Goal: Task Accomplishment & Management: Manage account settings

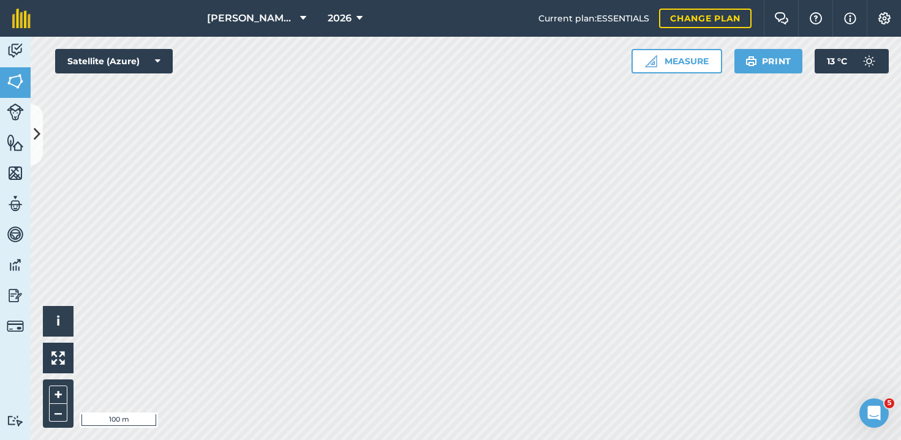
click at [42, 135] on button at bounding box center [37, 134] width 12 height 61
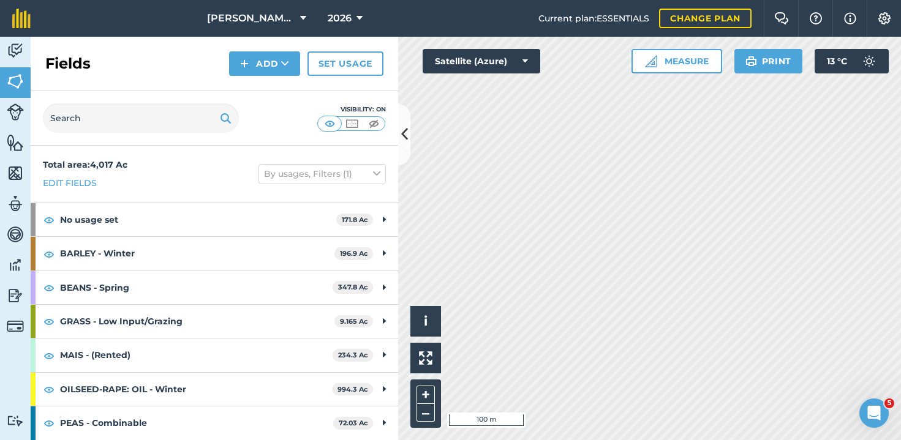
click at [13, 112] on img at bounding box center [15, 111] width 17 height 17
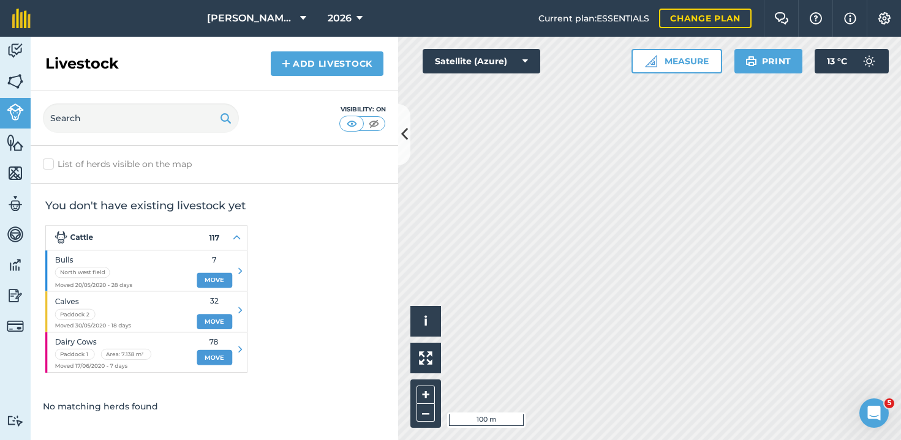
click at [17, 153] on link "Features" at bounding box center [15, 144] width 31 height 31
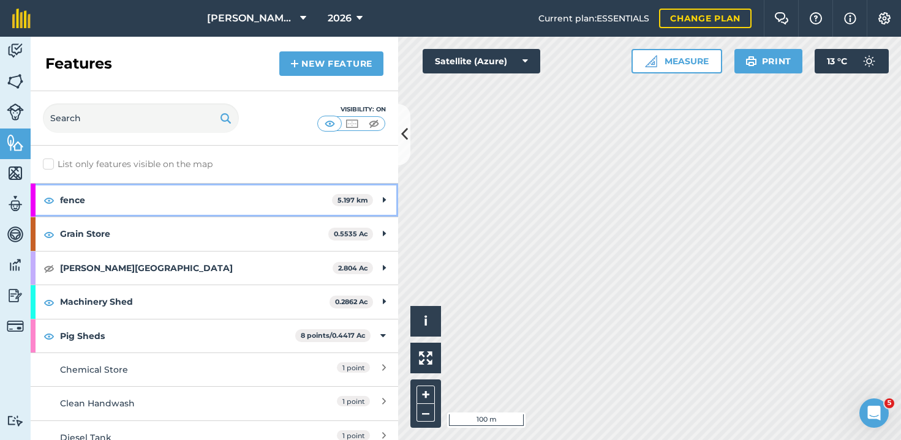
click at [163, 198] on strong "fence" at bounding box center [196, 200] width 272 height 33
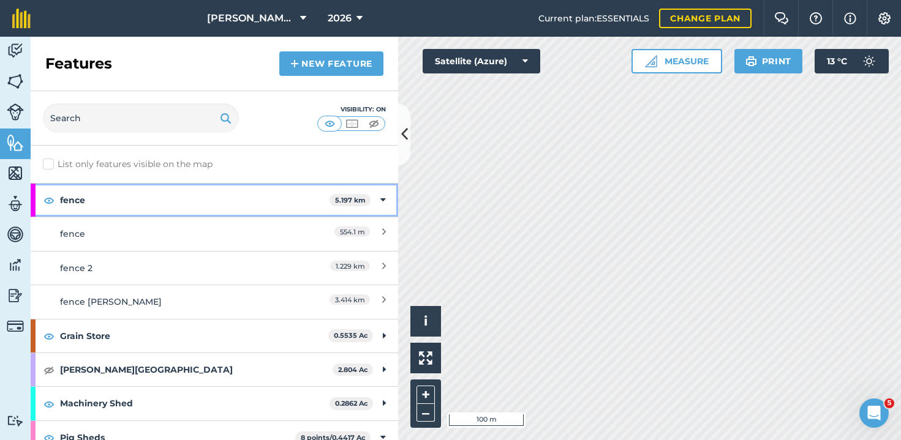
click at [339, 216] on div "fence 5.197 km" at bounding box center [214, 200] width 367 height 33
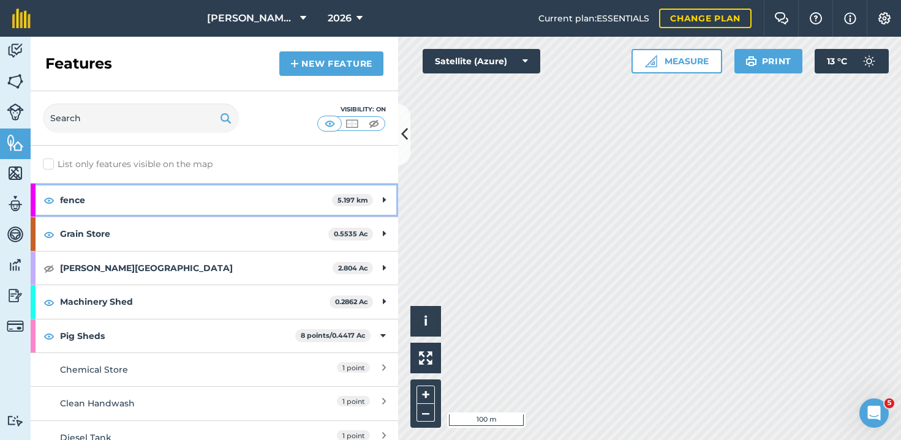
click at [290, 200] on strong "fence" at bounding box center [196, 200] width 272 height 33
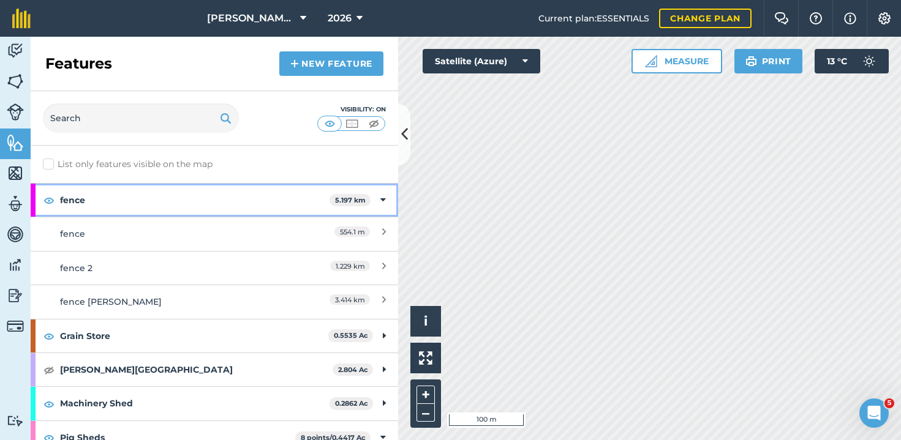
click at [46, 202] on img at bounding box center [48, 200] width 11 height 15
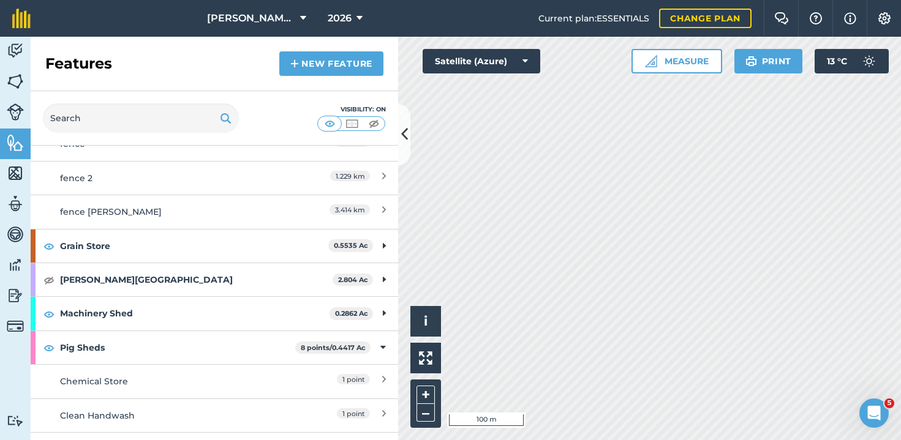
scroll to position [91, 0]
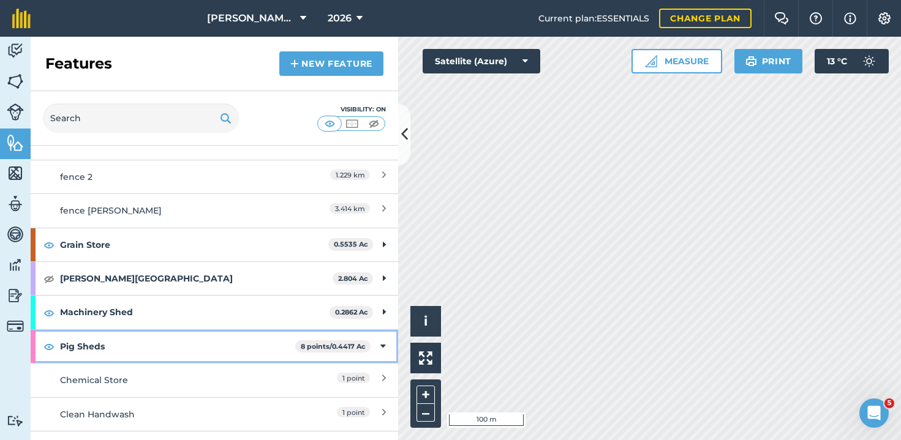
click at [46, 344] on img at bounding box center [48, 346] width 11 height 15
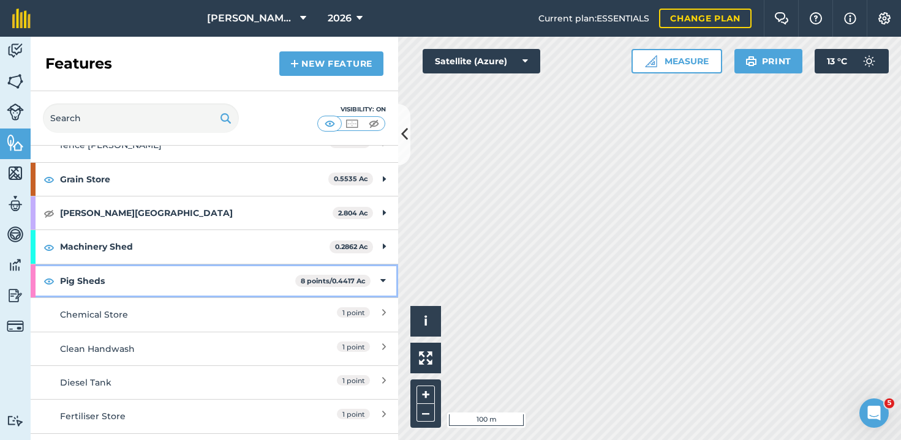
scroll to position [165, 0]
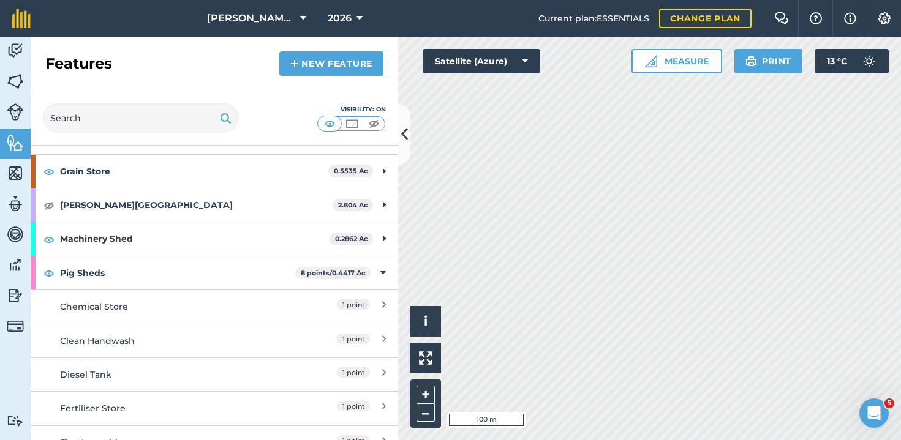
click at [277, 301] on div "1 point" at bounding box center [331, 306] width 108 height 13
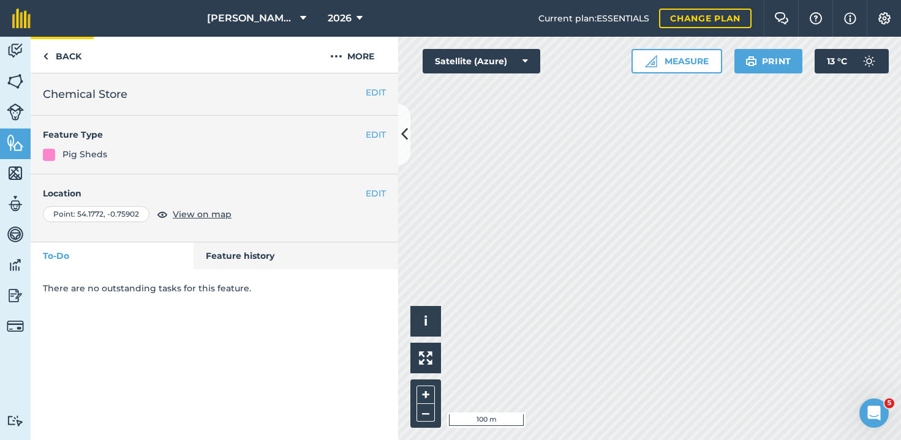
click at [56, 41] on link "Back" at bounding box center [62, 55] width 63 height 36
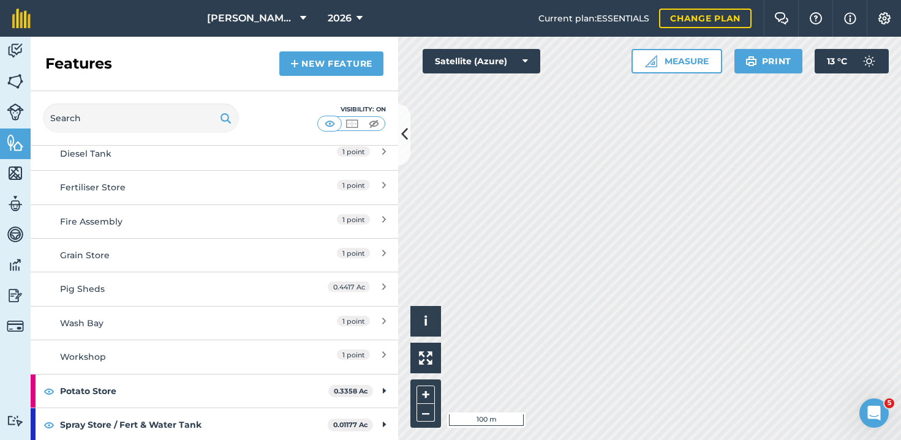
scroll to position [383, 0]
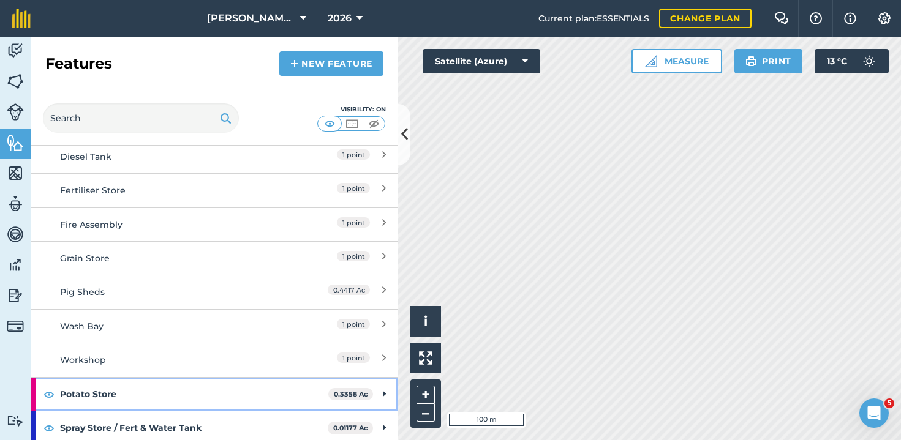
click at [228, 389] on strong "Potato Store" at bounding box center [194, 394] width 268 height 33
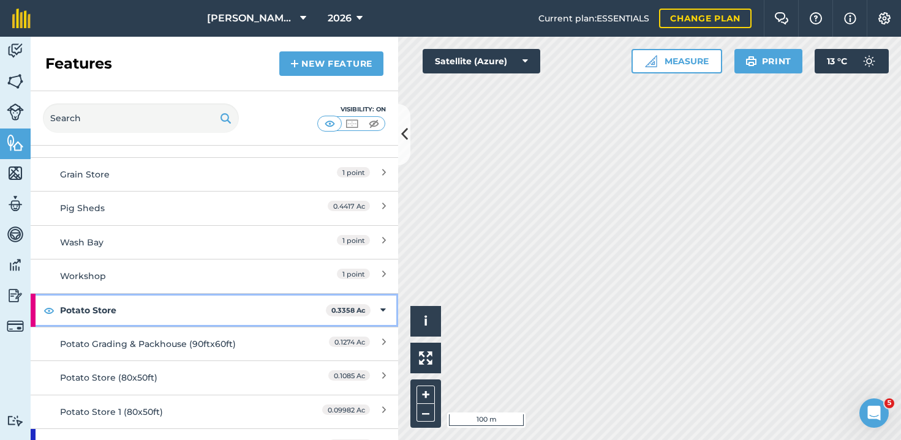
scroll to position [468, 0]
click at [186, 298] on strong "Potato Store" at bounding box center [193, 308] width 266 height 33
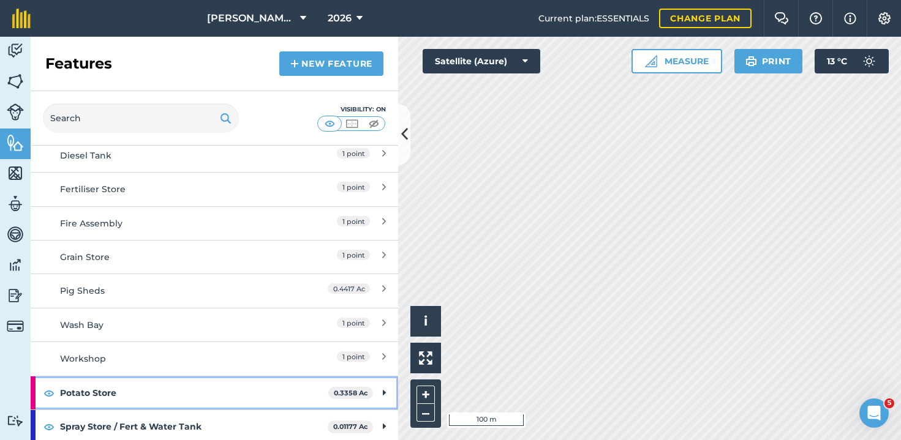
scroll to position [383, 0]
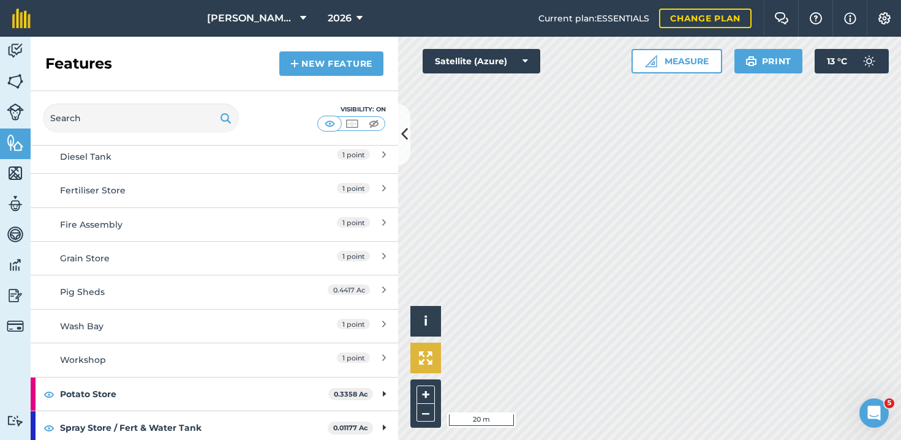
click at [430, 343] on div "Click to start drawing i © 2025 TomTom, Microsoft 20 m + – Satellite (Azure) Me…" at bounding box center [649, 238] width 503 height 403
click at [405, 132] on icon at bounding box center [404, 134] width 7 height 21
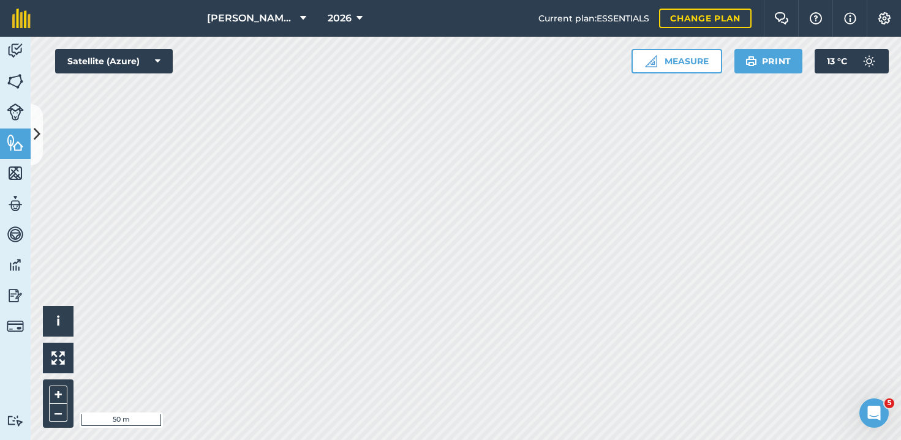
click at [38, 129] on icon at bounding box center [37, 134] width 7 height 21
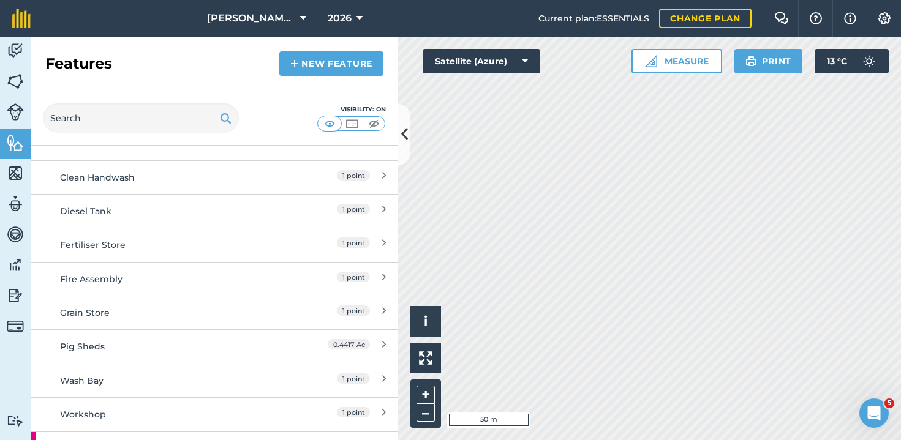
scroll to position [328, 0]
click at [293, 214] on div "1 point" at bounding box center [331, 211] width 108 height 13
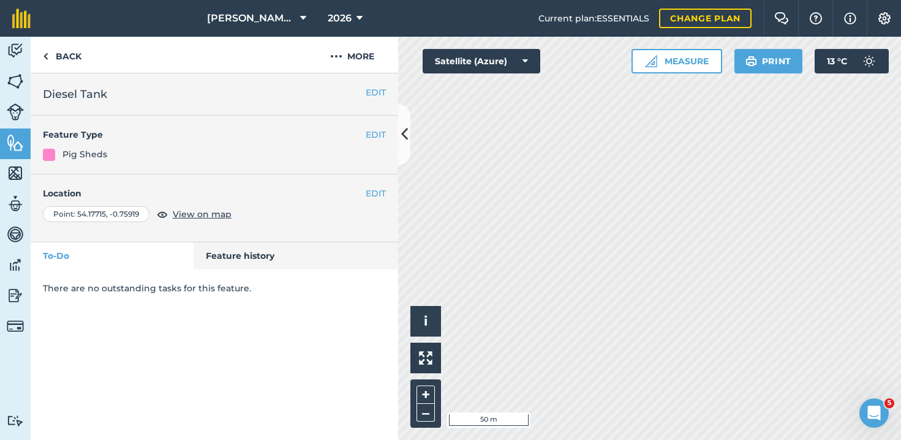
click at [373, 91] on button "EDIT" at bounding box center [376, 92] width 20 height 13
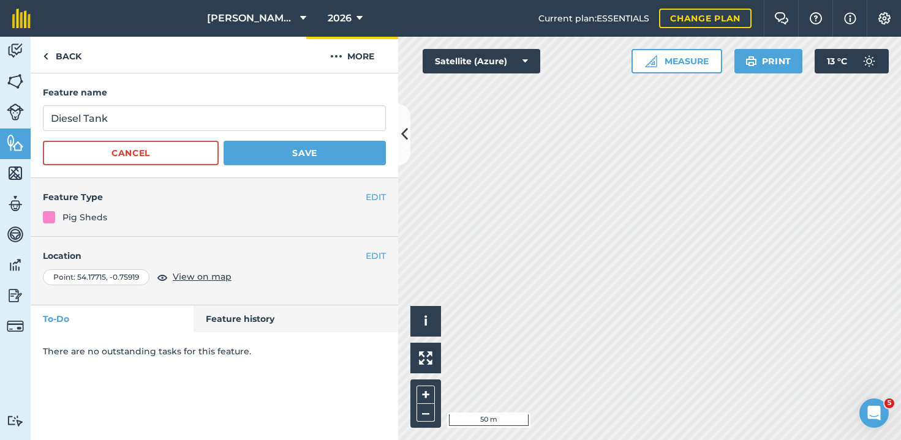
click at [360, 49] on button "More" at bounding box center [352, 55] width 92 height 36
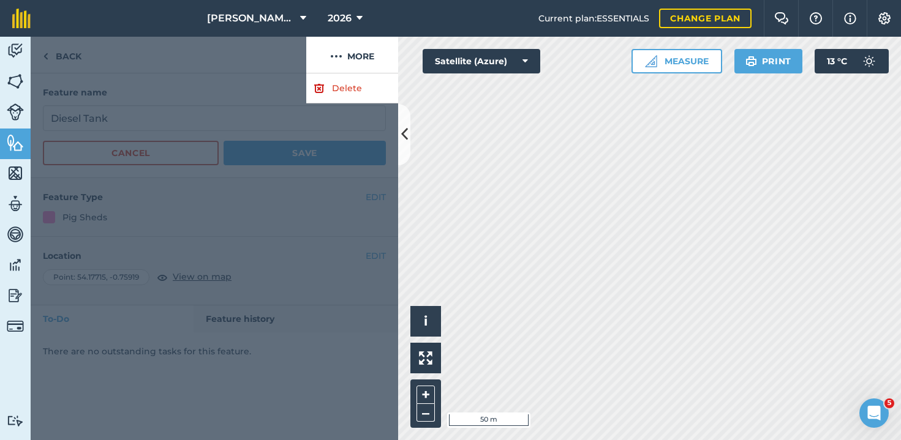
click at [331, 92] on link "Delete" at bounding box center [352, 88] width 92 height 30
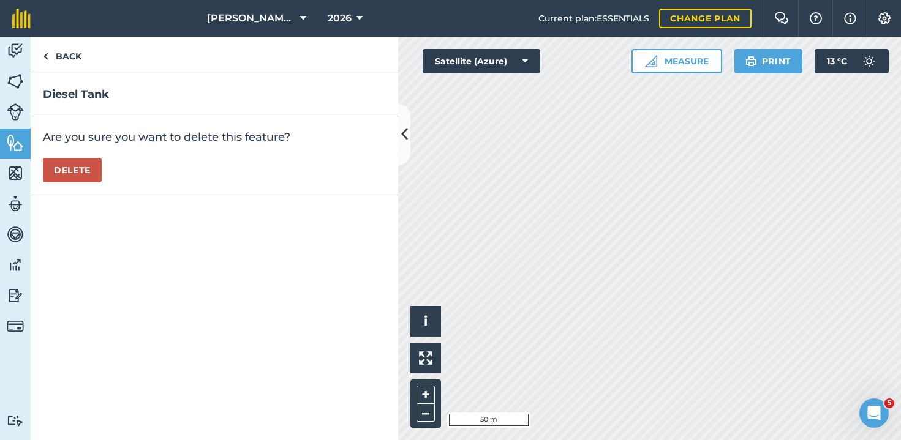
click at [81, 156] on div "Are you sure you want to delete this feature? [GEOGRAPHIC_DATA]" at bounding box center [214, 155] width 367 height 79
click at [73, 170] on button "Delete" at bounding box center [72, 170] width 59 height 24
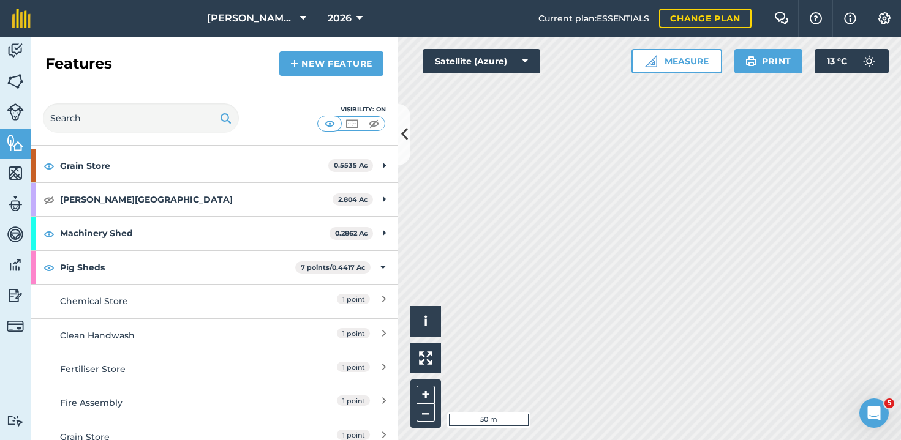
scroll to position [184, 0]
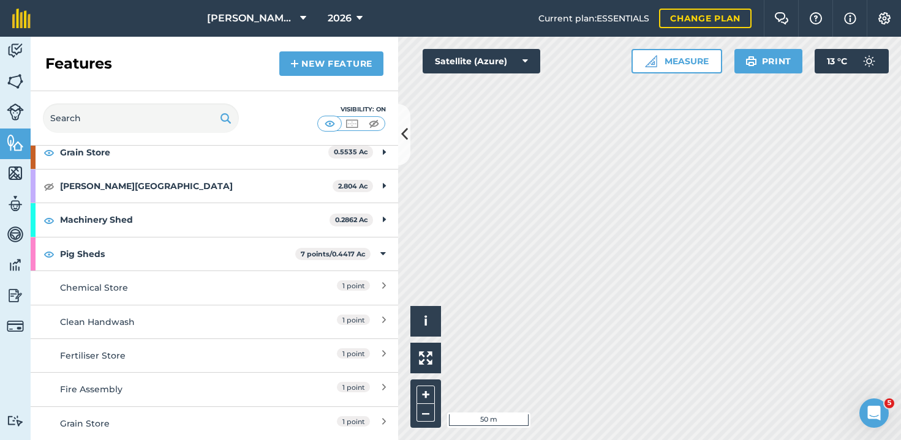
click at [377, 286] on link "Chemical Store 1 point" at bounding box center [214, 288] width 367 height 34
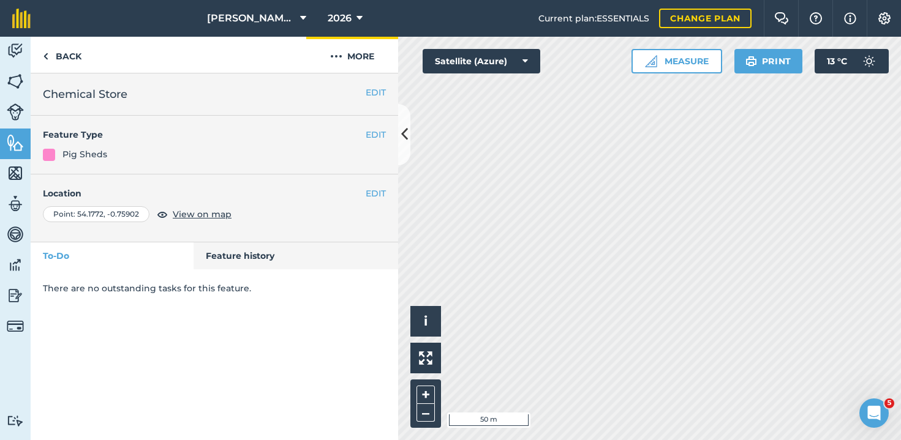
click at [348, 42] on button "More" at bounding box center [352, 55] width 92 height 36
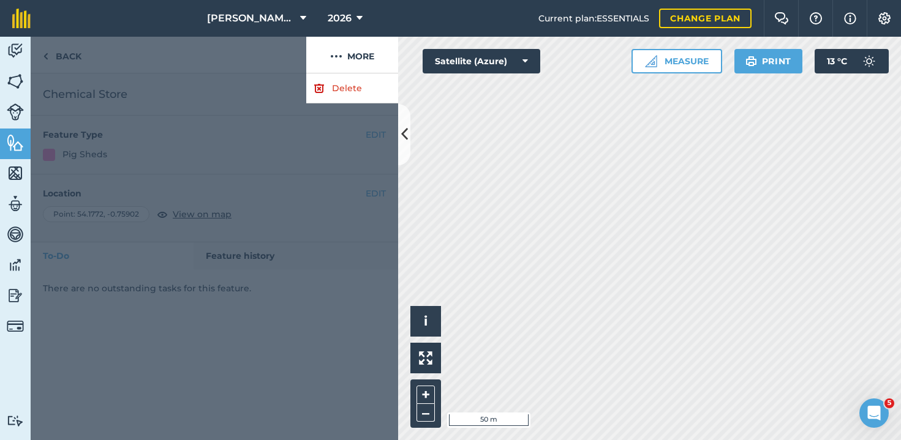
click at [341, 91] on link "Delete" at bounding box center [352, 88] width 92 height 30
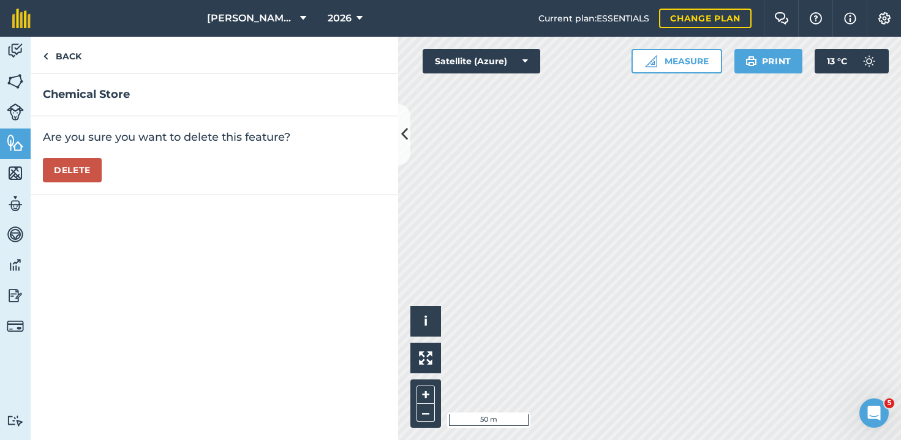
click at [71, 201] on div "Chemical Store Are you sure you want to delete this feature? [GEOGRAPHIC_DATA]" at bounding box center [214, 256] width 367 height 367
click at [69, 164] on button "Delete" at bounding box center [72, 170] width 59 height 24
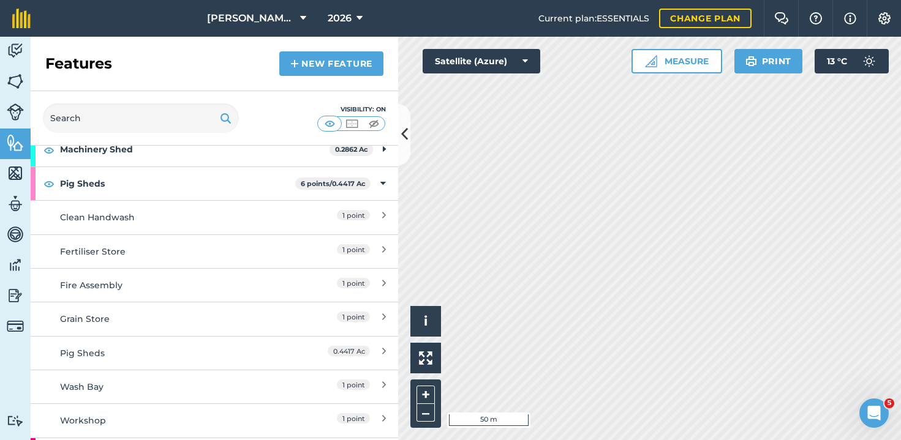
scroll to position [255, 0]
click at [356, 310] on span "1 point" at bounding box center [353, 315] width 33 height 10
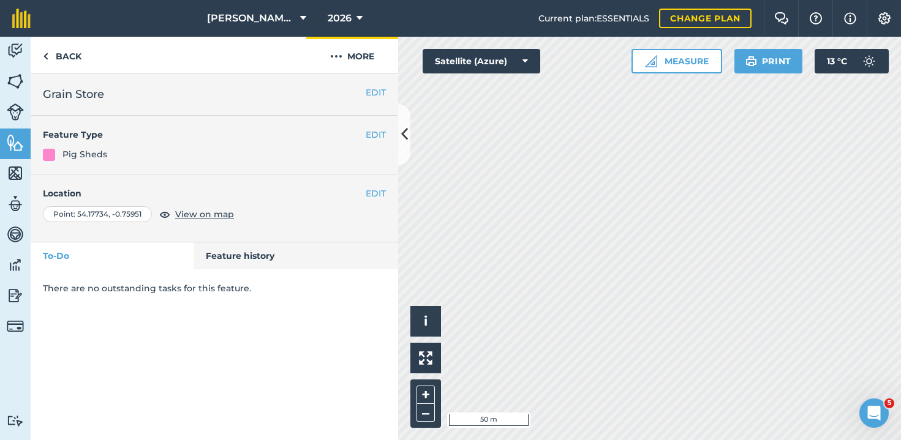
click at [358, 65] on button "More" at bounding box center [352, 55] width 92 height 36
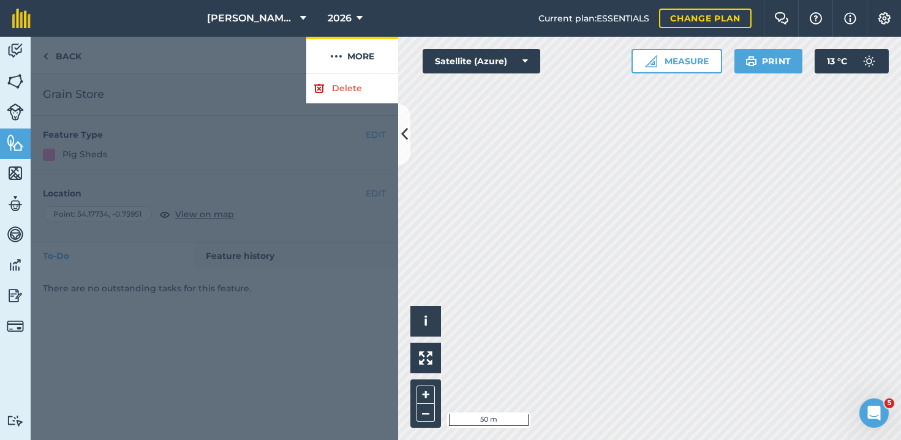
click at [332, 56] on img at bounding box center [336, 56] width 12 height 15
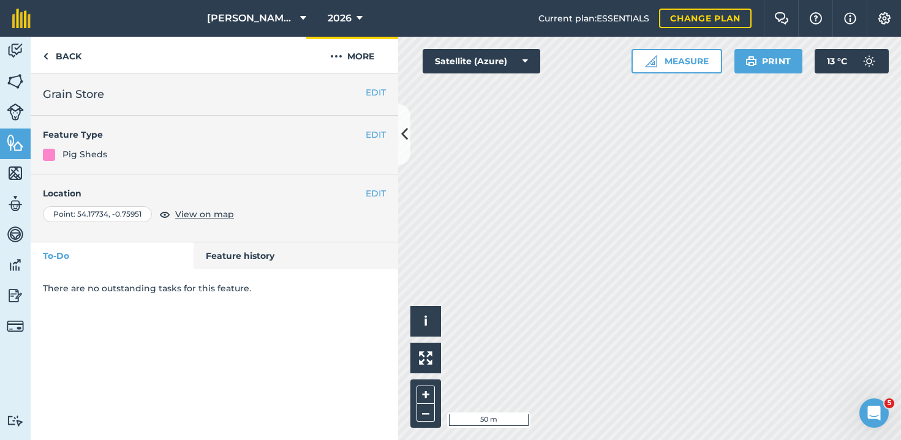
click at [332, 56] on img at bounding box center [336, 56] width 12 height 15
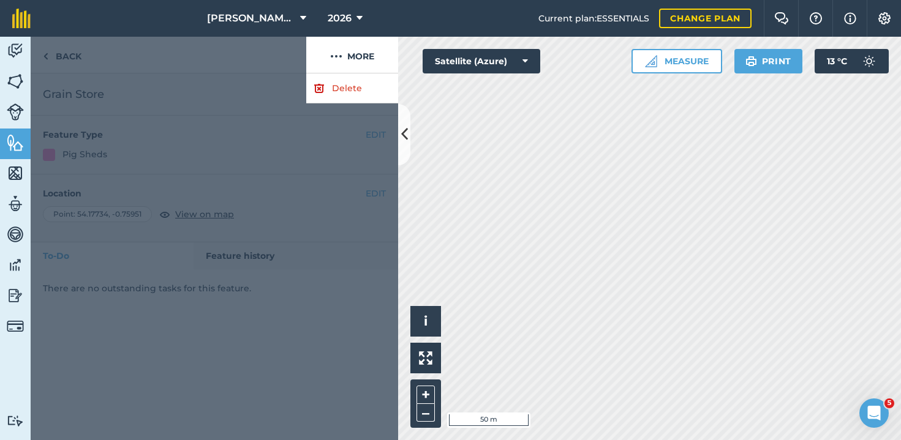
click at [330, 94] on link "Delete" at bounding box center [352, 88] width 92 height 30
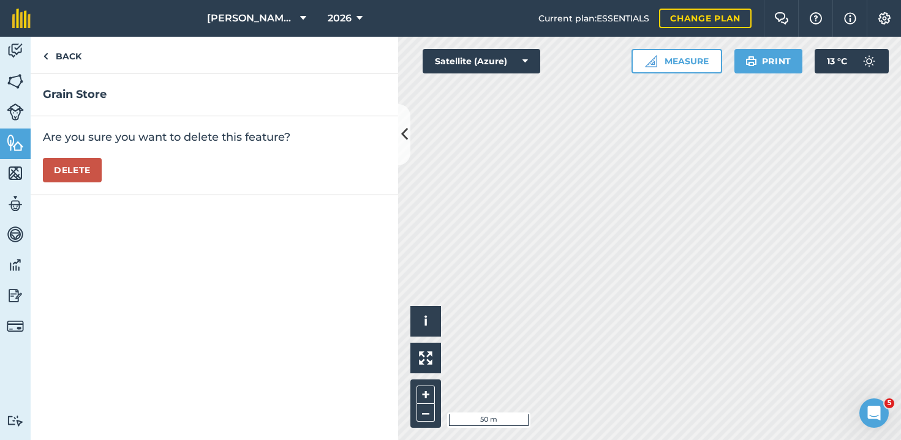
click at [58, 165] on button "Delete" at bounding box center [72, 170] width 59 height 24
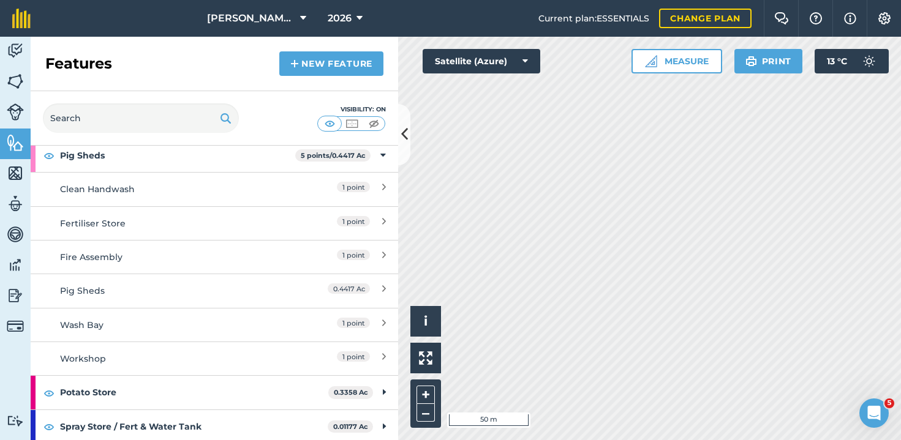
scroll to position [282, 0]
click at [367, 321] on div "1 point" at bounding box center [331, 325] width 108 height 13
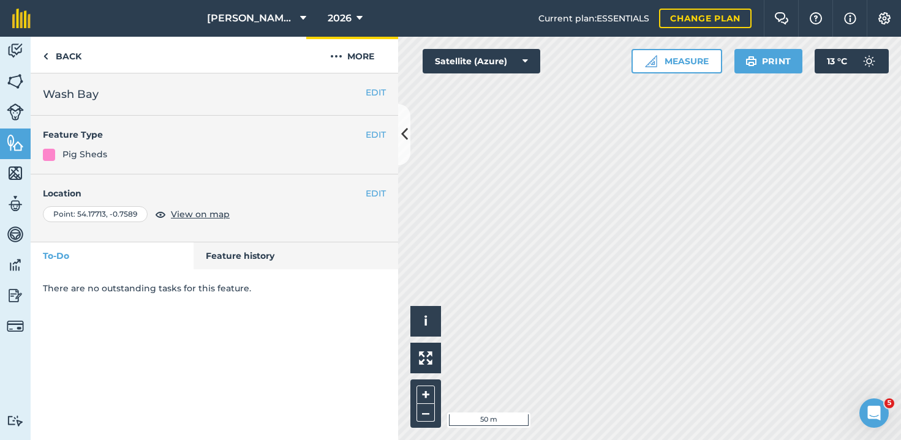
click at [362, 55] on button "More" at bounding box center [352, 55] width 92 height 36
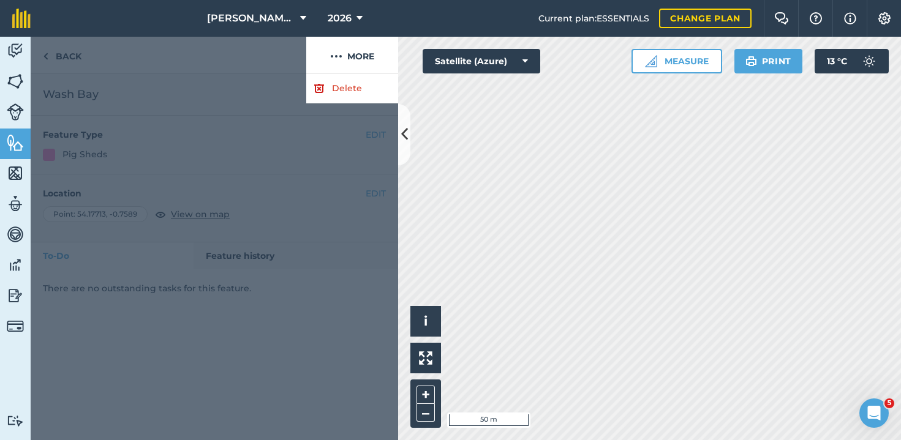
click at [328, 95] on link "Delete" at bounding box center [352, 88] width 92 height 30
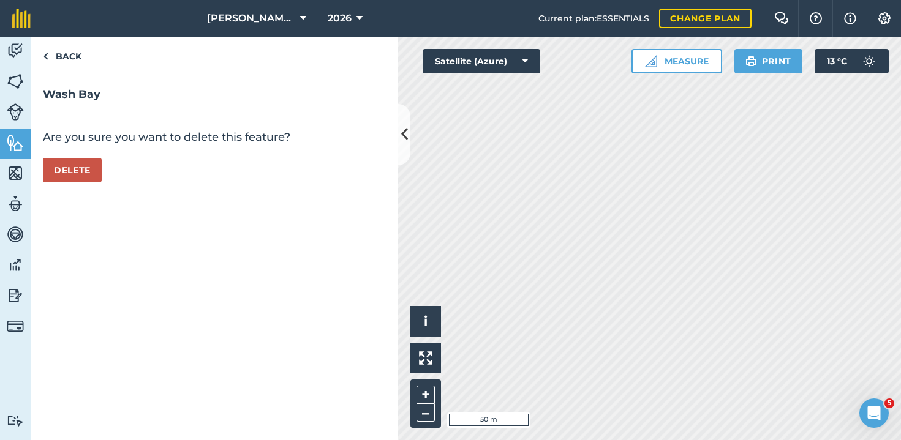
click at [86, 179] on button "Delete" at bounding box center [72, 170] width 59 height 24
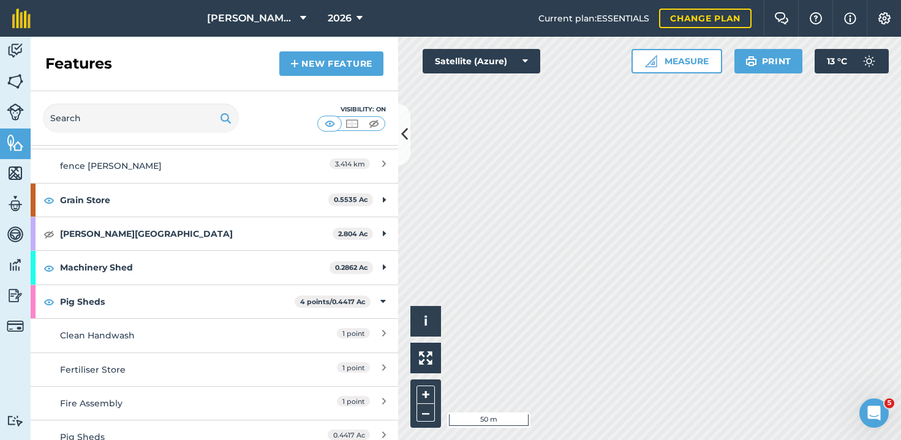
scroll to position [137, 0]
click at [362, 328] on div "1 point" at bounding box center [331, 334] width 108 height 13
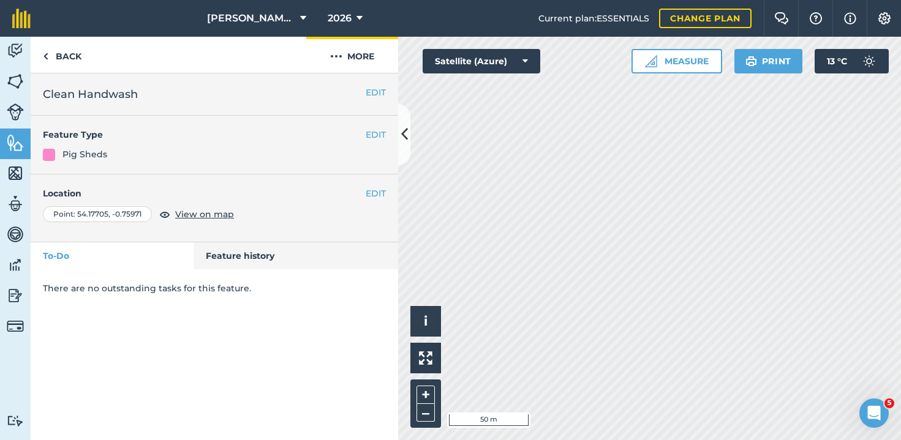
click at [355, 51] on button "More" at bounding box center [352, 55] width 92 height 36
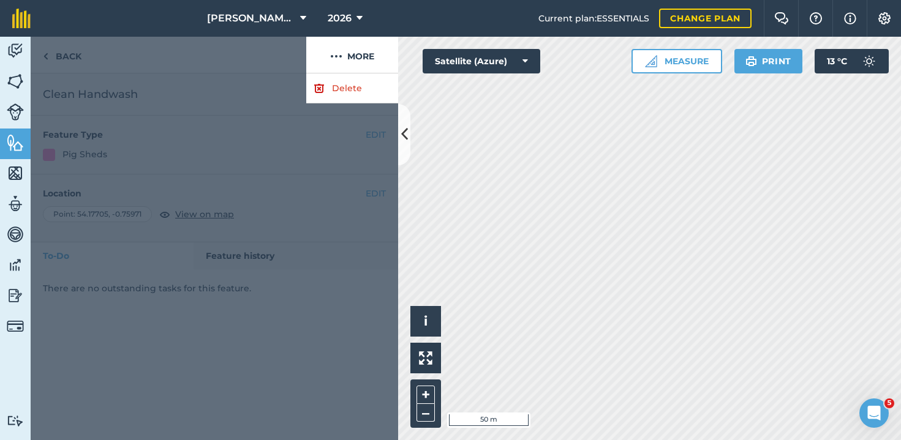
click at [342, 85] on link "Delete" at bounding box center [352, 88] width 92 height 30
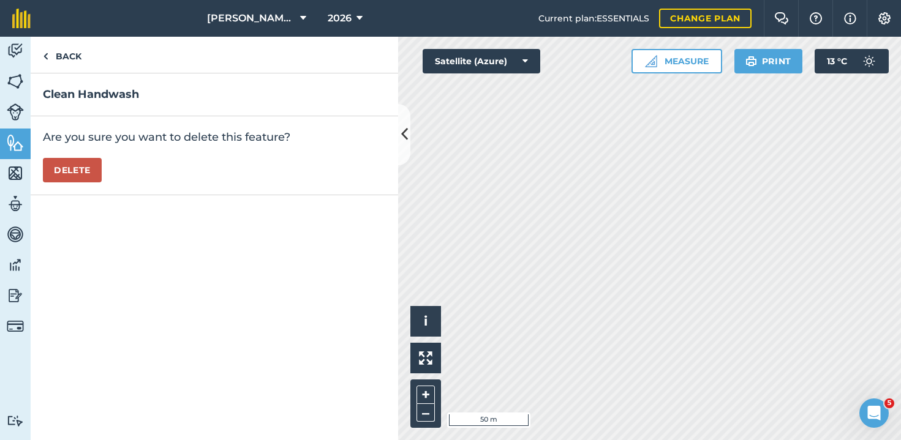
click at [48, 170] on button "Delete" at bounding box center [72, 170] width 59 height 24
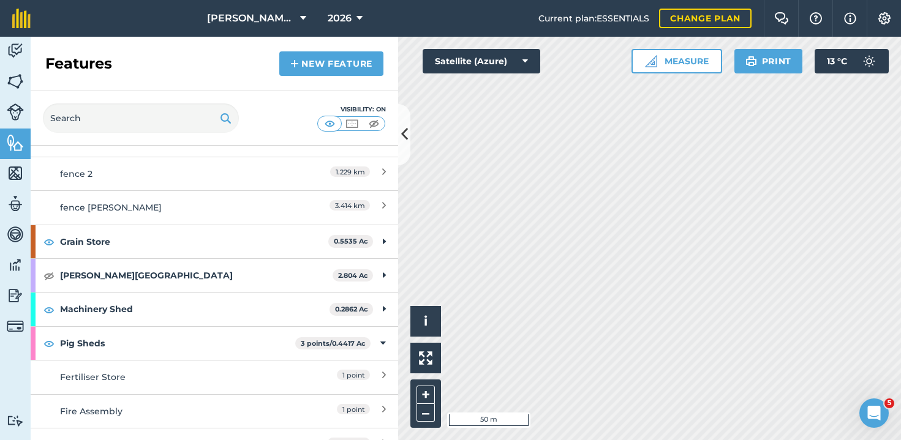
scroll to position [187, 0]
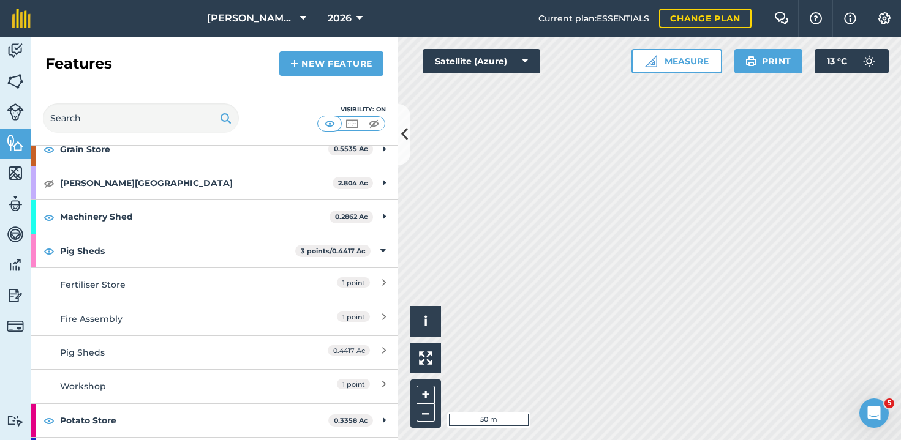
click at [349, 285] on span "1 point" at bounding box center [353, 282] width 33 height 10
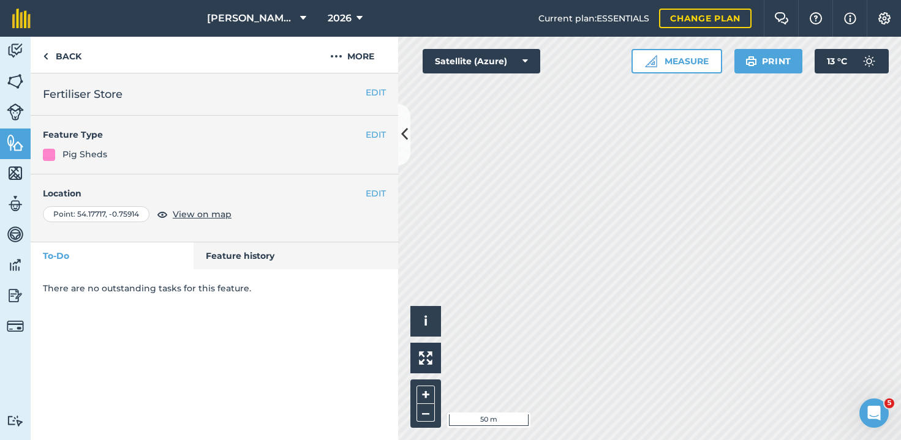
click at [370, 97] on button "EDIT" at bounding box center [376, 92] width 20 height 13
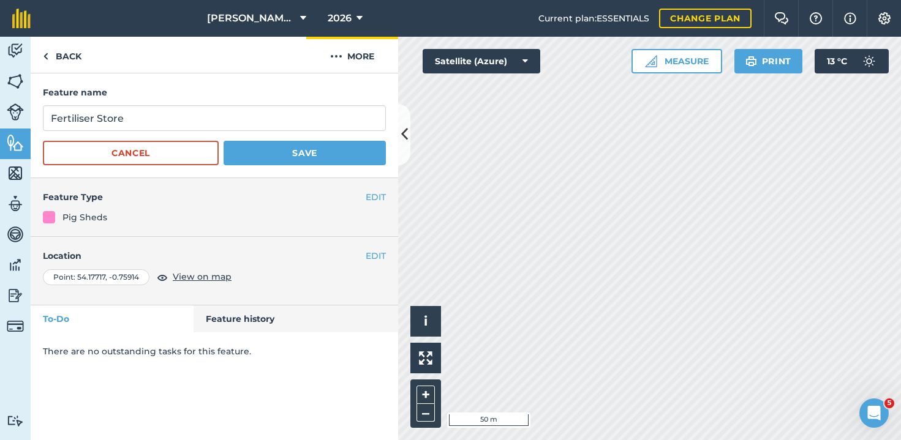
click at [346, 55] on button "More" at bounding box center [352, 55] width 92 height 36
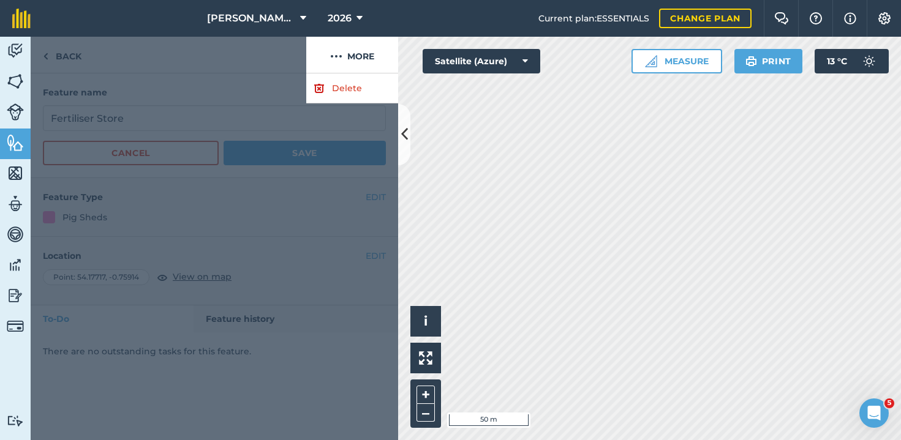
click at [335, 92] on link "Delete" at bounding box center [352, 88] width 92 height 30
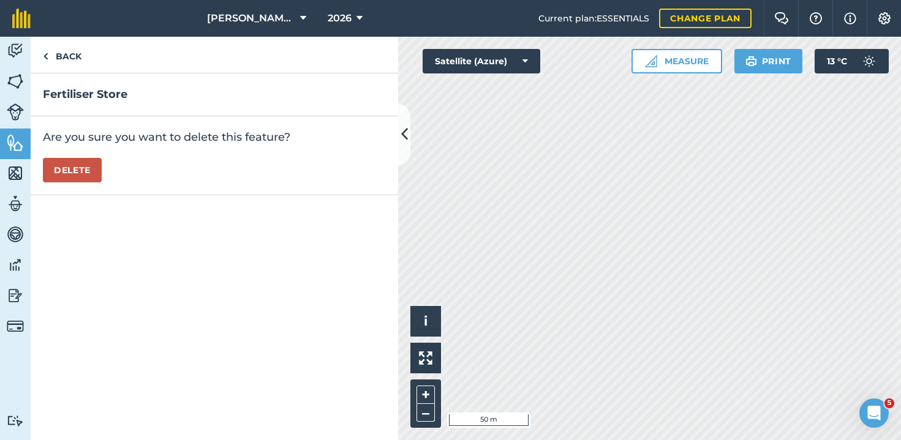
click at [55, 182] on div "Are you sure you want to delete this feature? [GEOGRAPHIC_DATA]" at bounding box center [214, 155] width 367 height 79
click at [58, 173] on button "Delete" at bounding box center [72, 170] width 59 height 24
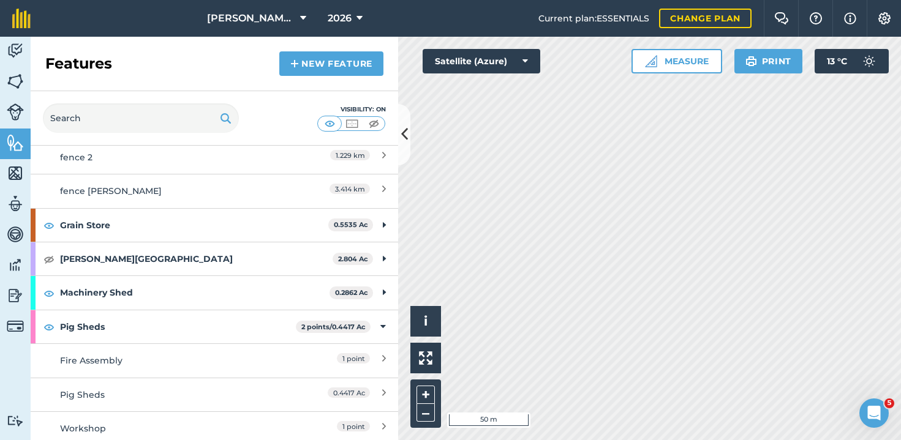
scroll to position [125, 0]
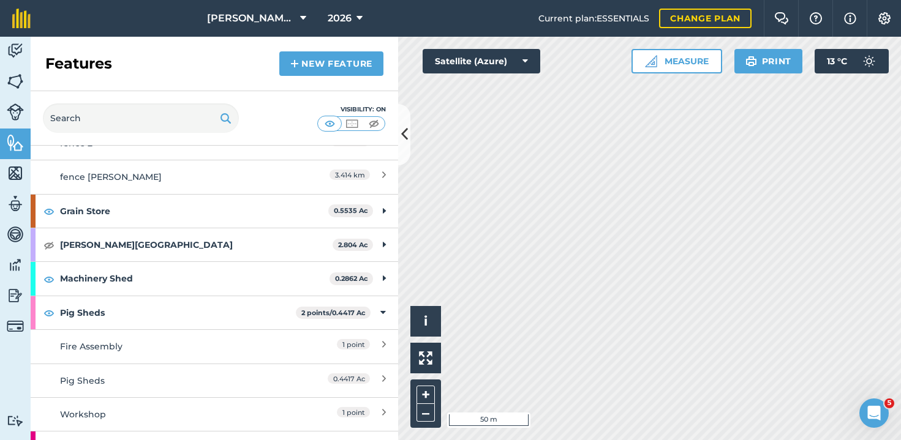
click at [337, 343] on span "1 point" at bounding box center [353, 344] width 33 height 10
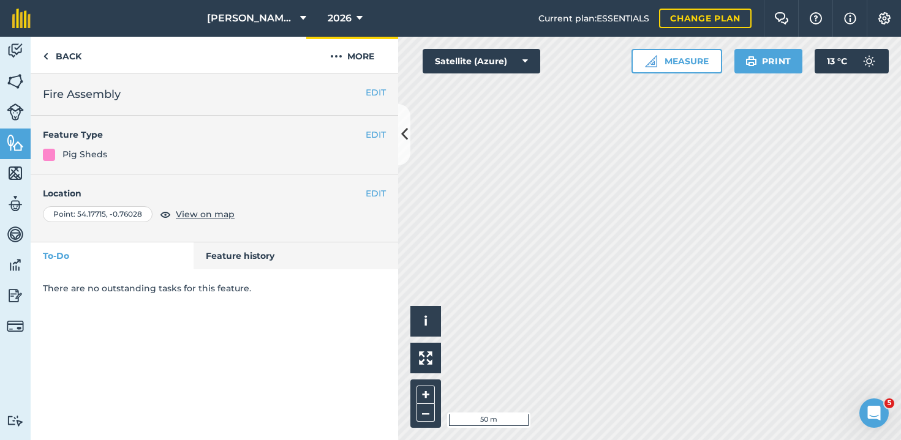
click at [355, 49] on button "More" at bounding box center [352, 55] width 92 height 36
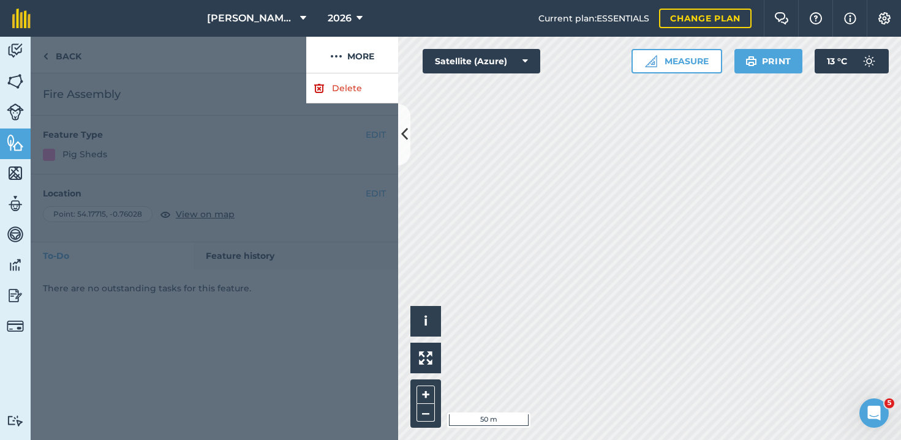
click at [323, 98] on link "Delete" at bounding box center [352, 88] width 92 height 30
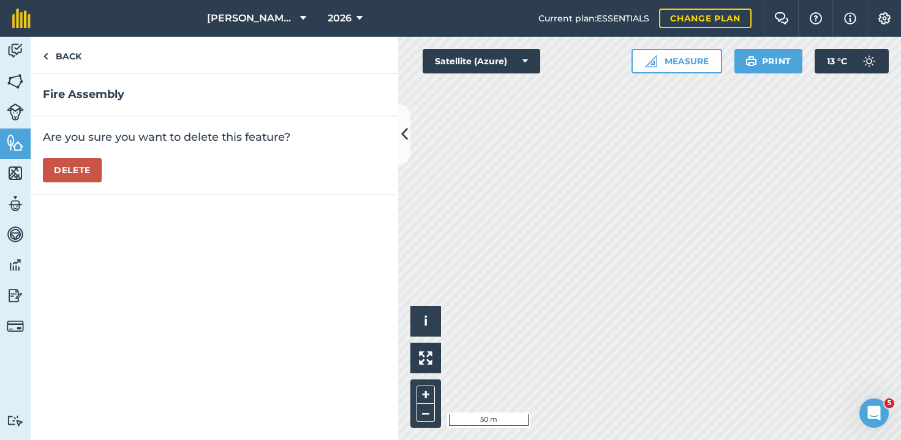
click at [54, 163] on button "Delete" at bounding box center [72, 170] width 59 height 24
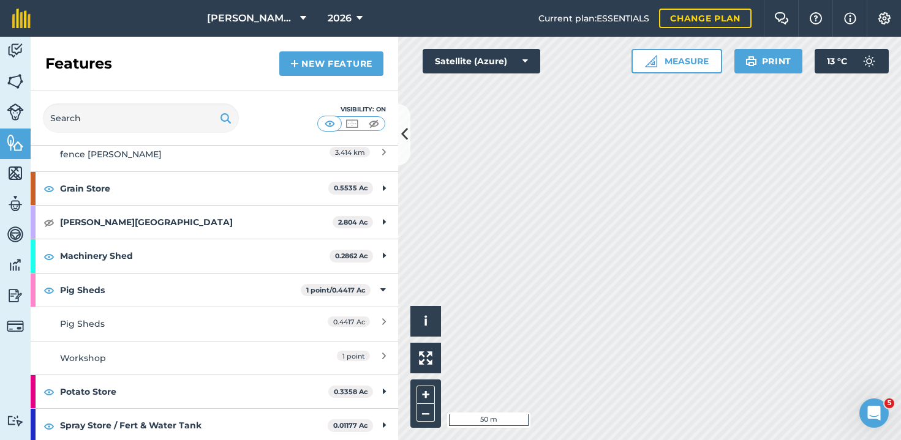
scroll to position [147, 0]
click at [323, 359] on div "1 point" at bounding box center [331, 358] width 108 height 13
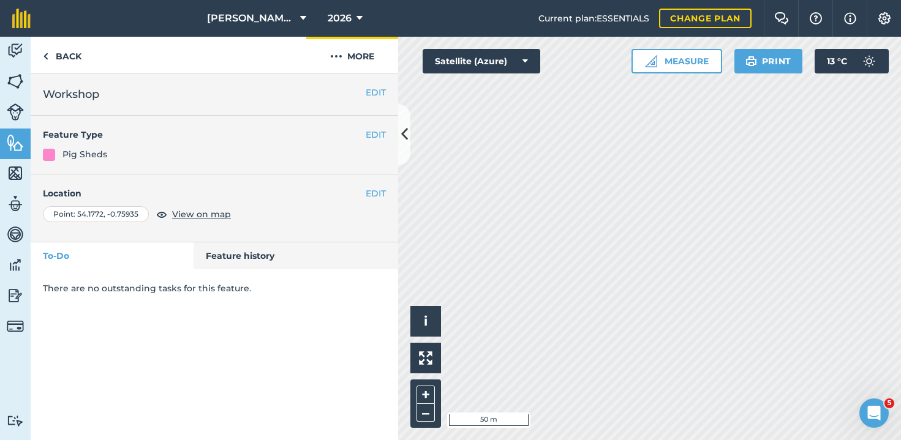
click at [359, 55] on button "More" at bounding box center [352, 55] width 92 height 36
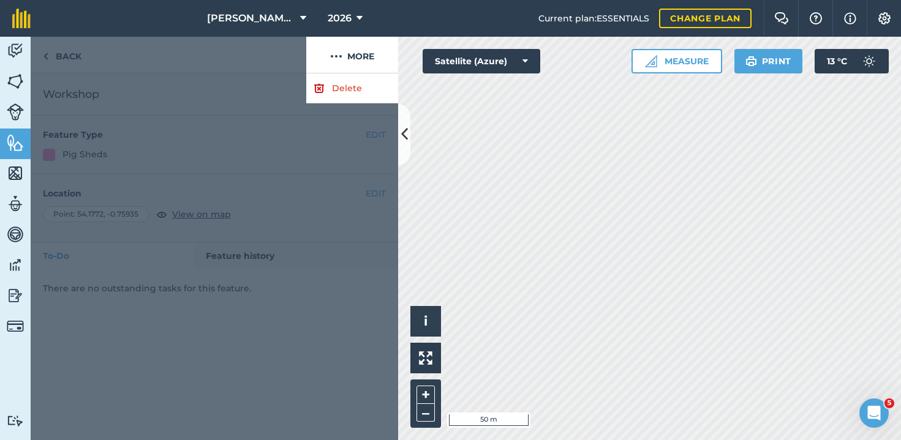
click at [326, 87] on link "Delete" at bounding box center [352, 88] width 92 height 30
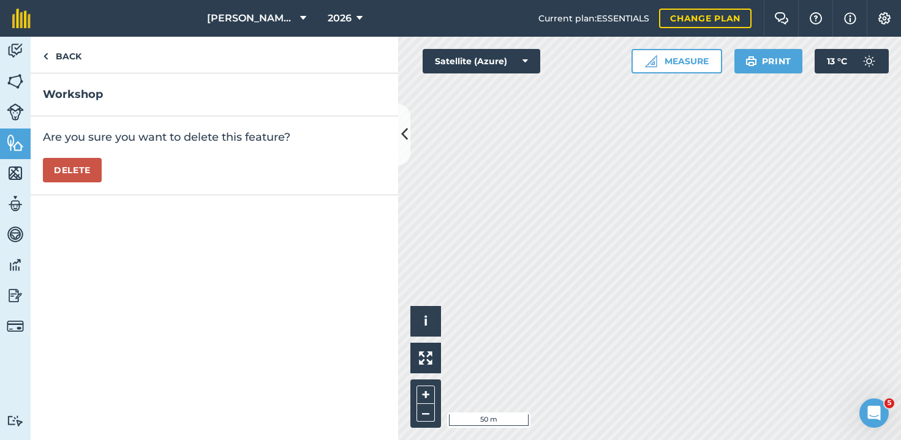
click at [76, 171] on button "Delete" at bounding box center [72, 170] width 59 height 24
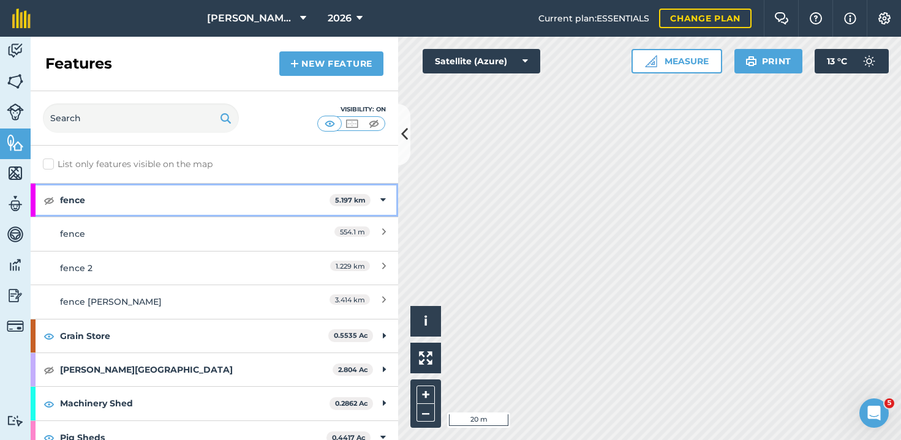
click at [380, 200] on icon at bounding box center [383, 199] width 6 height 13
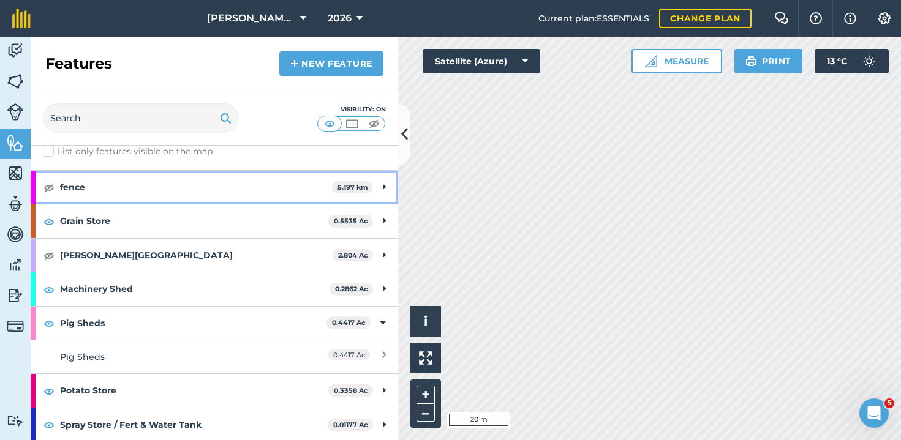
scroll to position [12, 0]
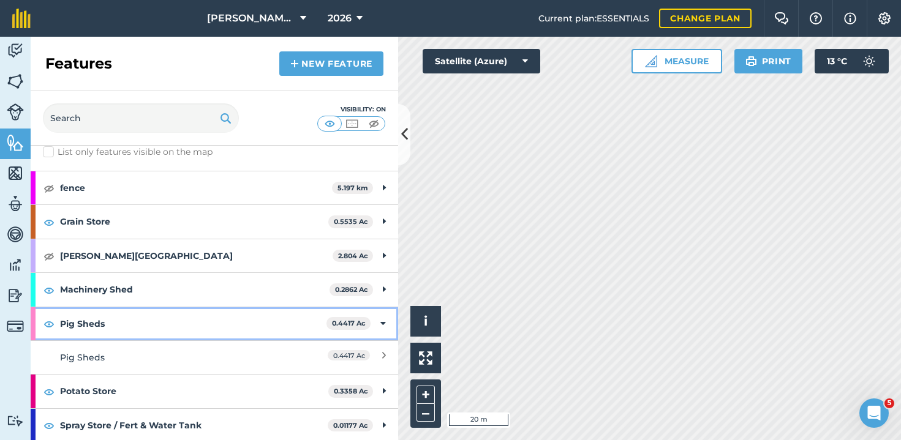
click at [380, 321] on icon at bounding box center [383, 323] width 6 height 13
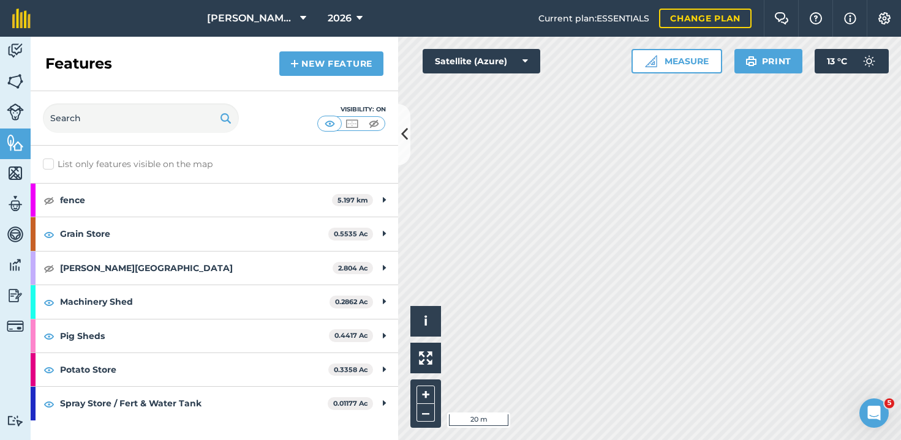
click at [332, 67] on link "New feature" at bounding box center [331, 63] width 104 height 24
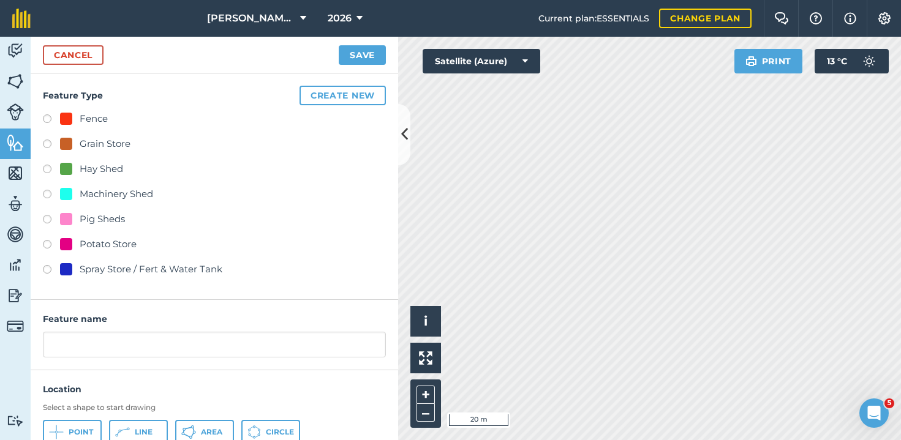
click at [310, 93] on button "Create new" at bounding box center [342, 96] width 86 height 20
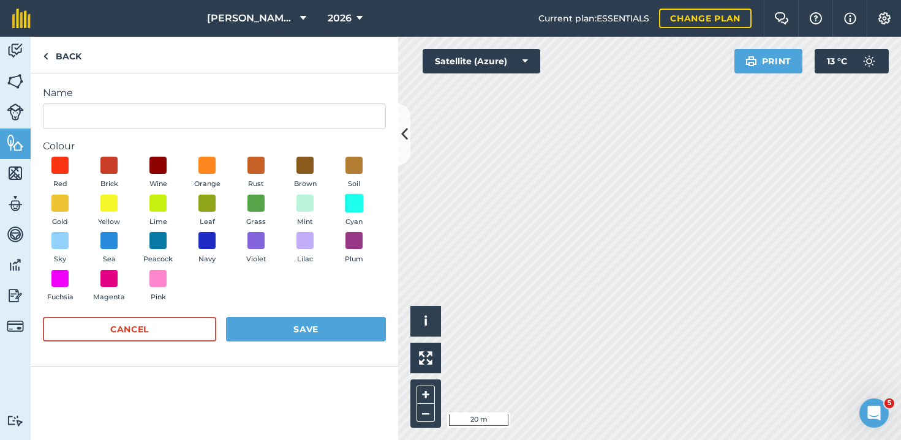
click at [350, 203] on span at bounding box center [354, 202] width 19 height 19
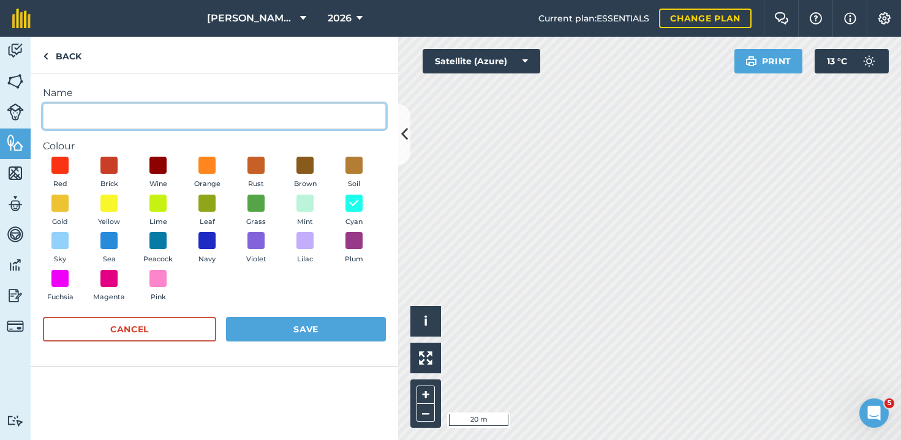
click at [182, 117] on input "Name" at bounding box center [214, 116] width 343 height 26
type input "Groundkeepers"
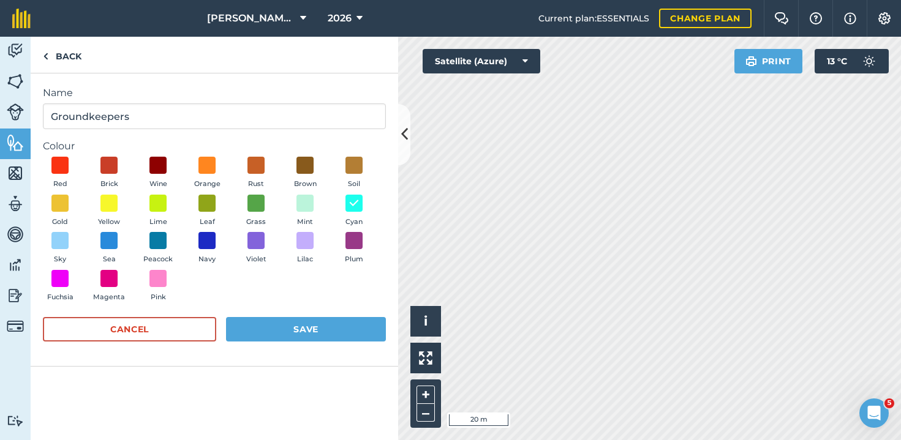
click at [298, 321] on button "Save" at bounding box center [306, 329] width 160 height 24
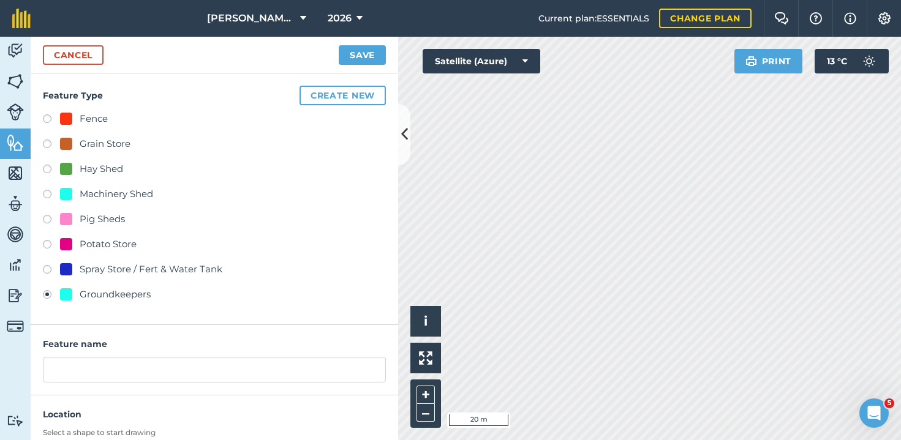
click at [367, 51] on button "Save" at bounding box center [362, 55] width 47 height 20
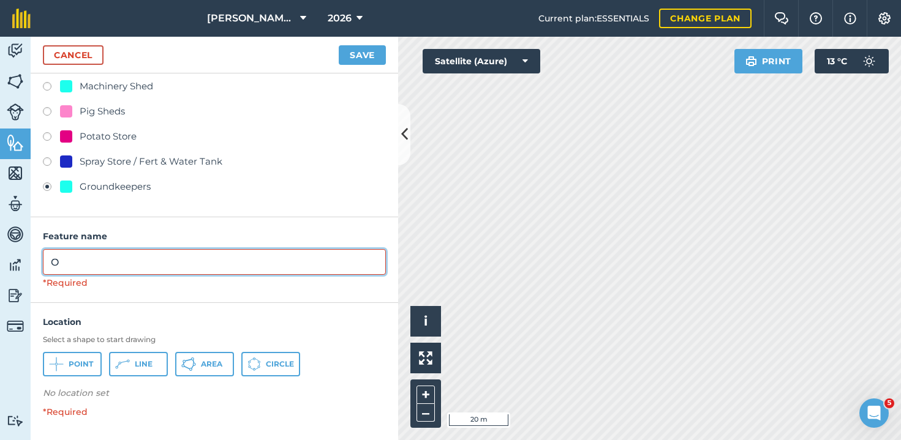
scroll to position [93, 0]
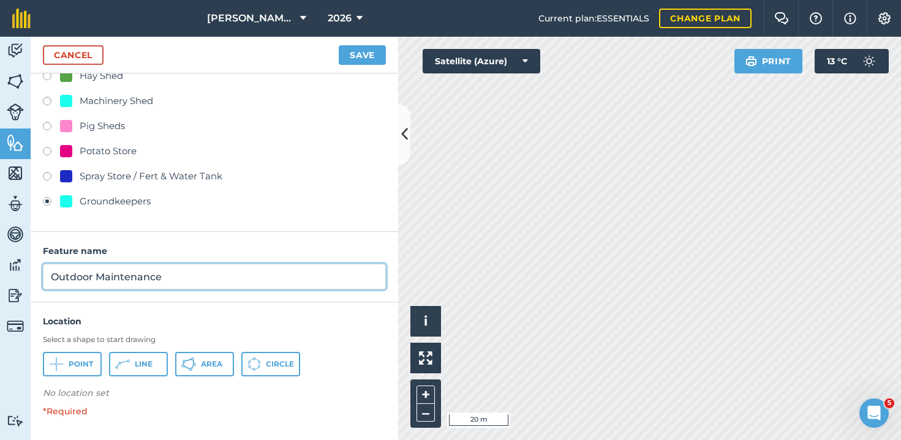
type input "Outdoor Maintenance"
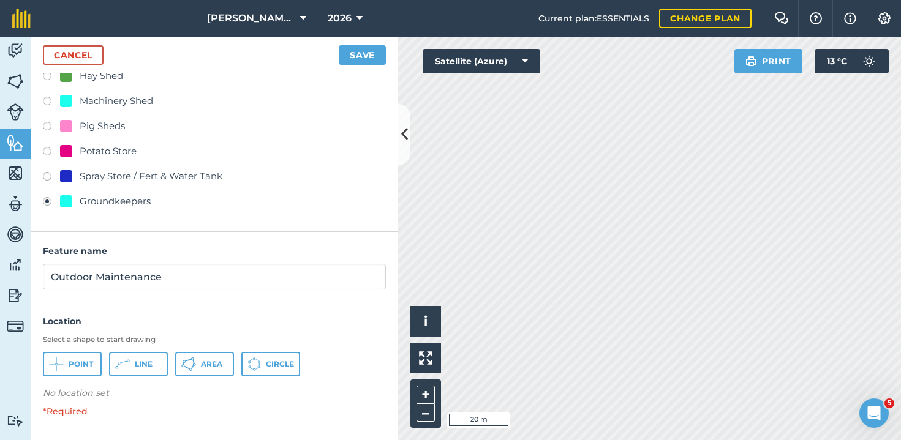
click at [200, 366] on button "Area" at bounding box center [204, 364] width 59 height 24
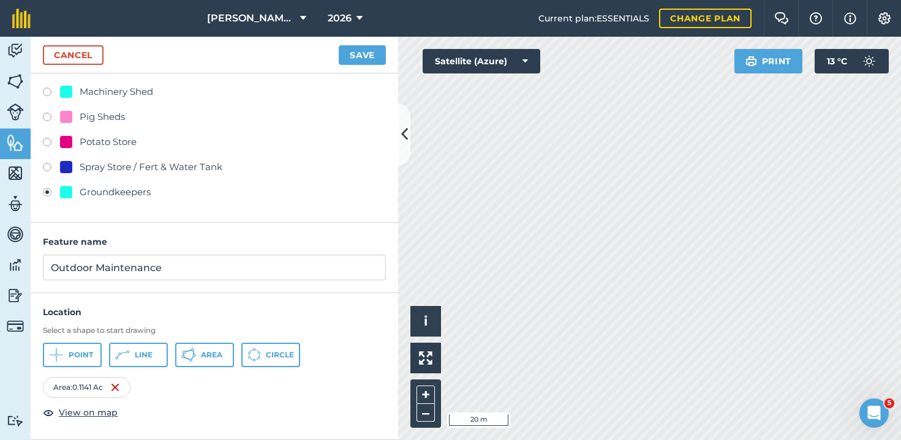
scroll to position [102, 0]
click at [359, 54] on button "Save" at bounding box center [362, 55] width 47 height 20
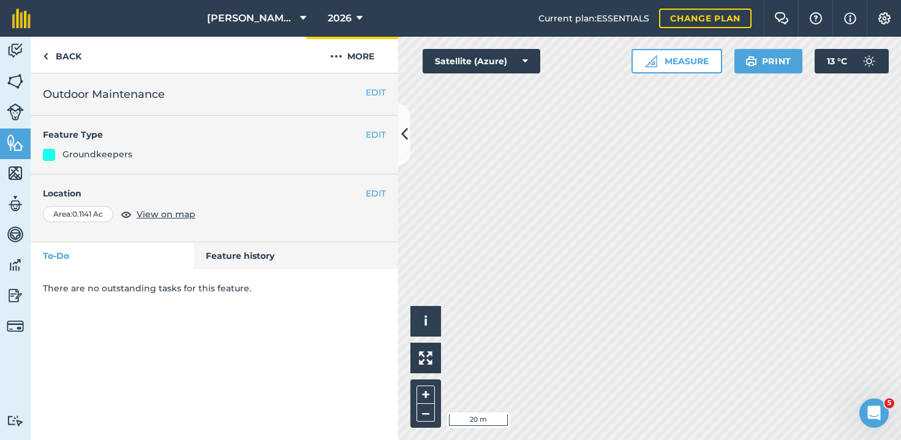
click at [371, 56] on button "More" at bounding box center [352, 55] width 92 height 36
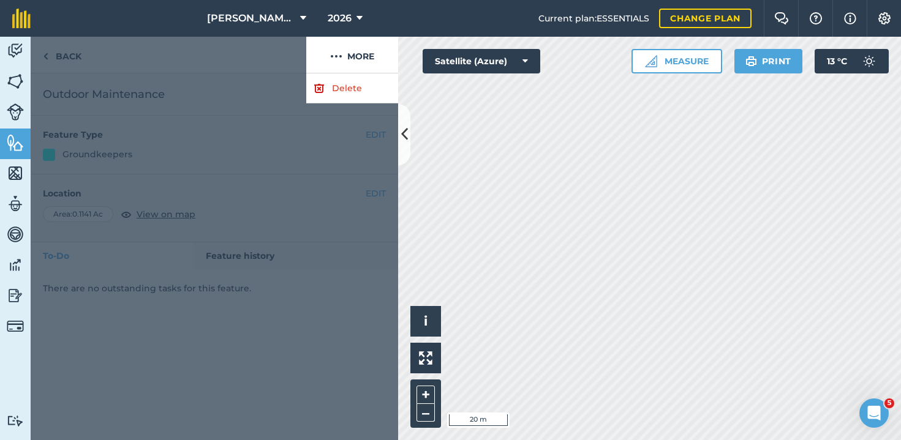
click at [228, 130] on div at bounding box center [214, 256] width 367 height 367
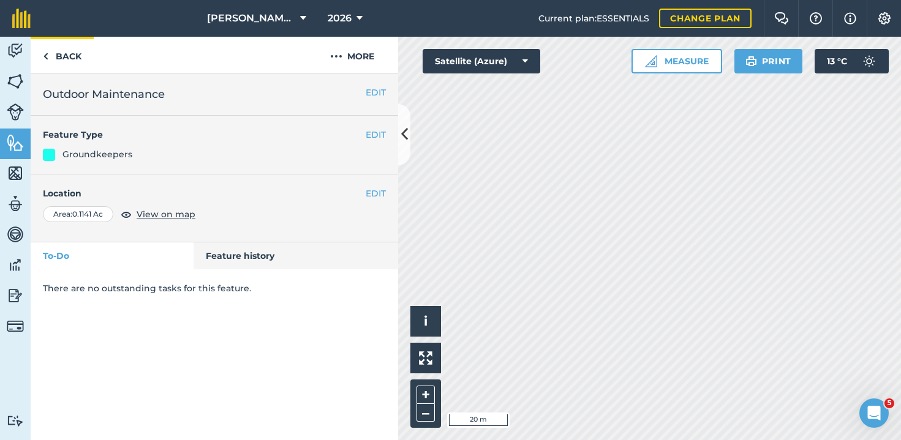
click at [74, 55] on link "Back" at bounding box center [62, 55] width 63 height 36
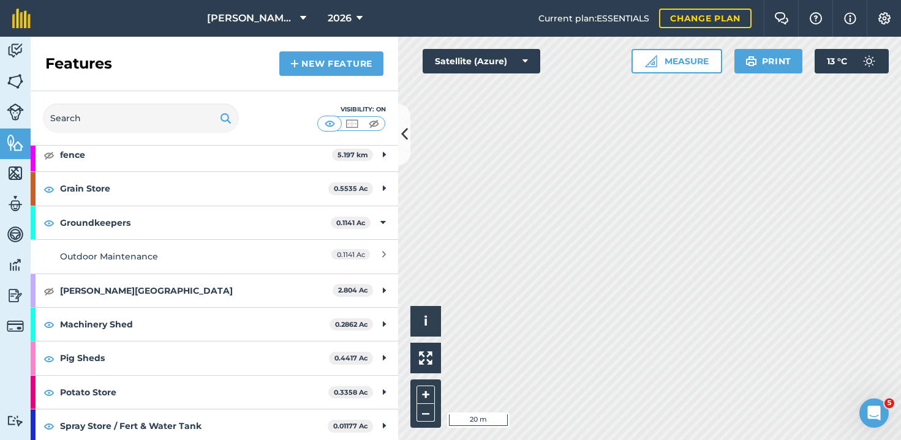
scroll to position [46, 0]
click at [326, 58] on link "New feature" at bounding box center [331, 63] width 104 height 24
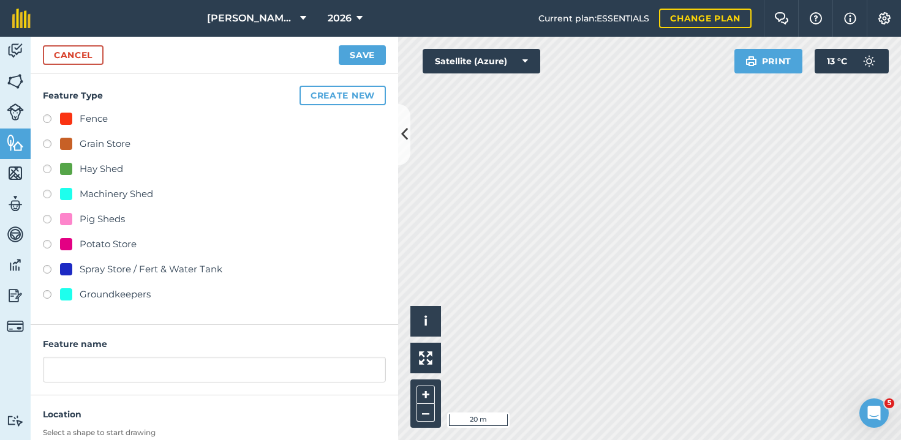
click at [46, 296] on label at bounding box center [51, 296] width 17 height 12
radio input "true"
type input "Groundkeepers"
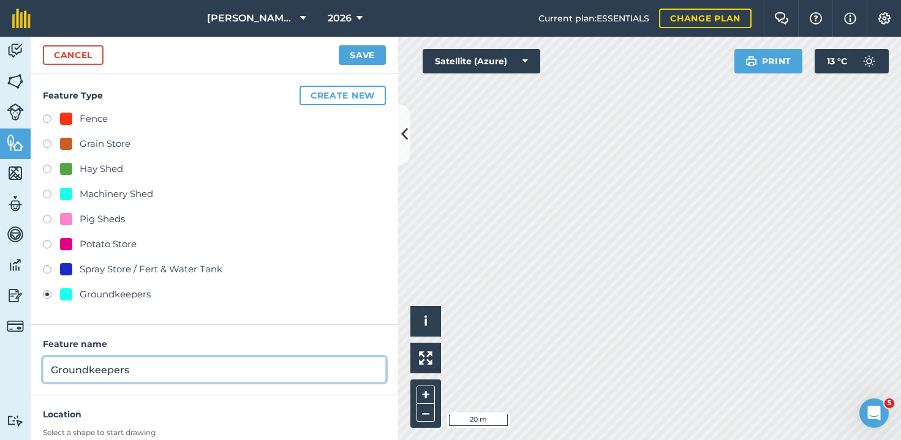
click at [141, 375] on input "Groundkeepers" at bounding box center [214, 370] width 343 height 26
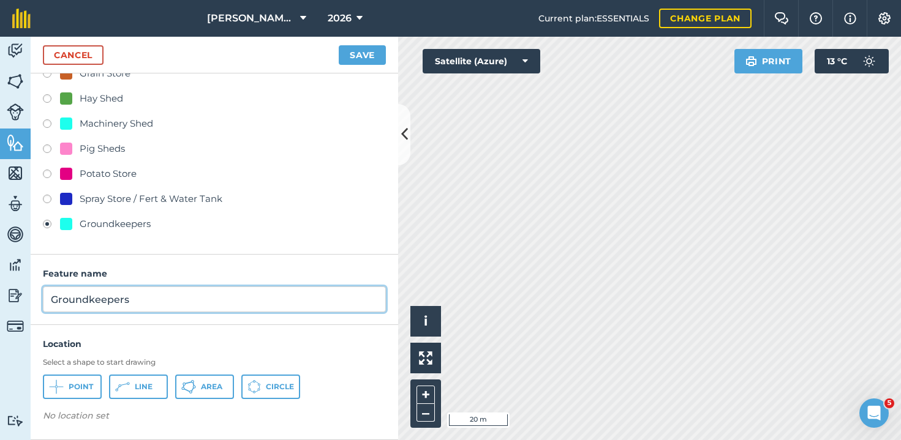
scroll to position [70, 0]
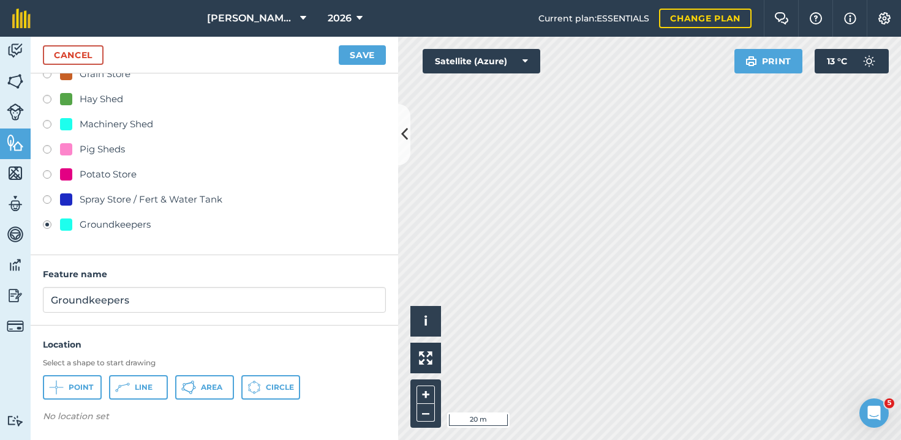
click at [367, 50] on button "Save" at bounding box center [362, 55] width 47 height 20
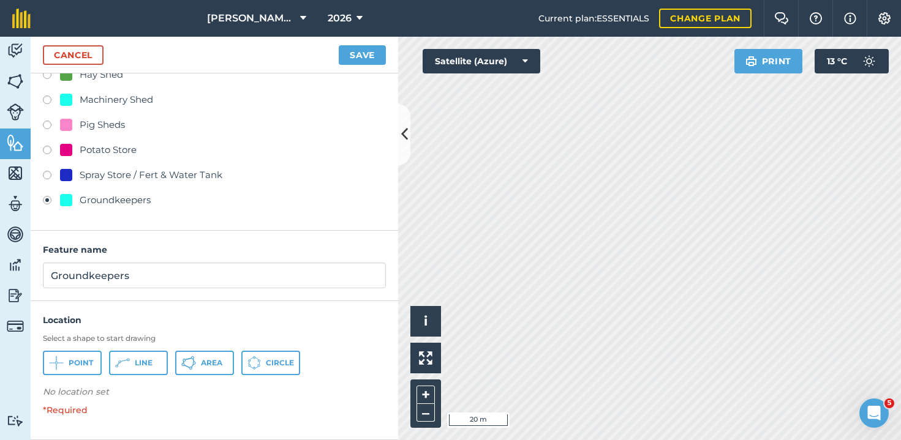
scroll to position [93, 0]
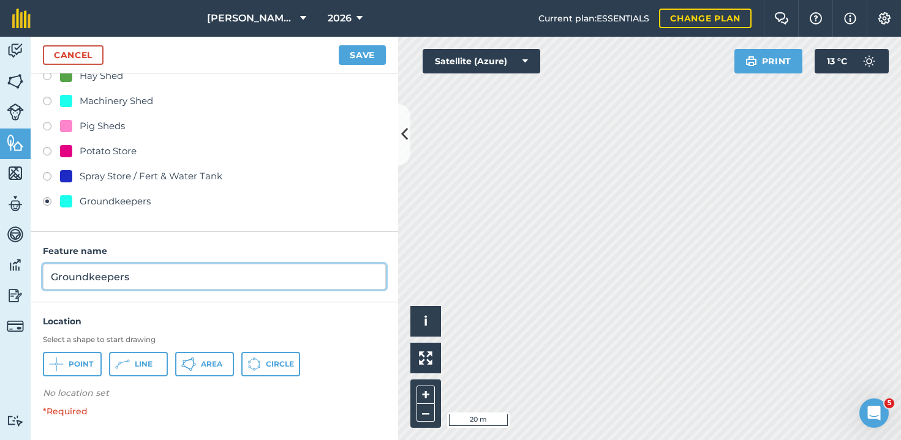
click at [124, 284] on input "Groundkeepers" at bounding box center [214, 277] width 343 height 26
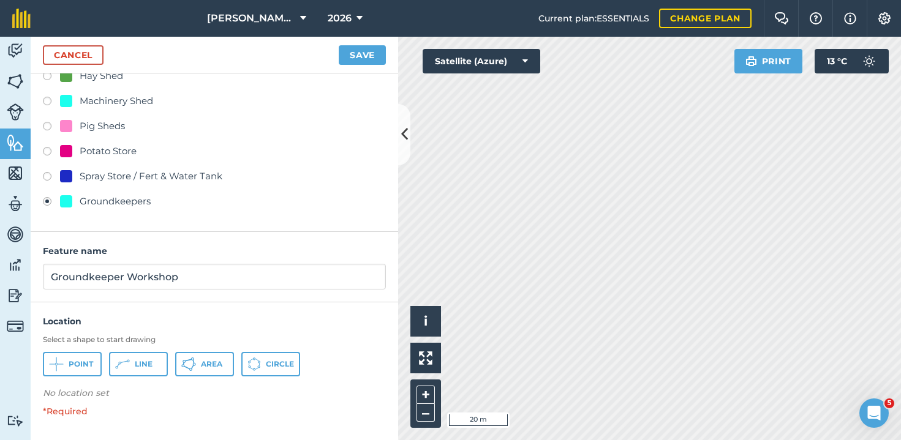
click at [206, 367] on span "Area" at bounding box center [211, 364] width 21 height 10
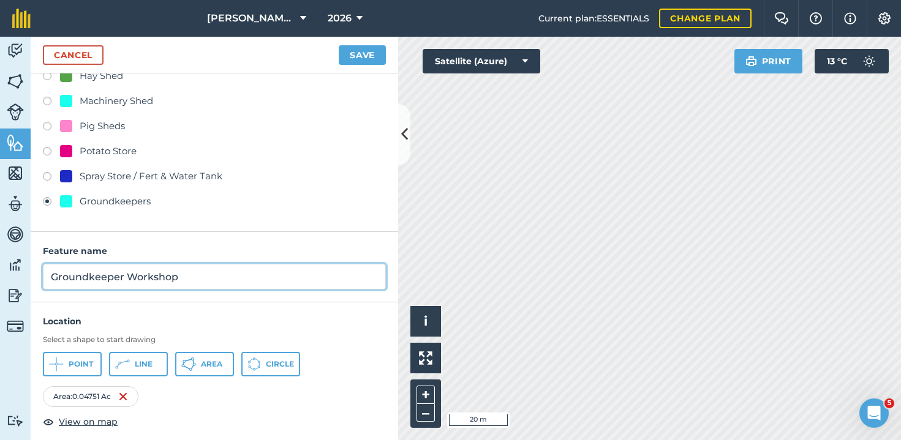
click at [174, 278] on input "Groundkeeper Workshop" at bounding box center [214, 277] width 343 height 26
drag, startPoint x: 178, startPoint y: 279, endPoint x: 124, endPoint y: 279, distance: 53.3
click at [124, 279] on input "Groundkeeper Workshop" at bounding box center [214, 277] width 343 height 26
type input "Groundkeeper Chemical Store"
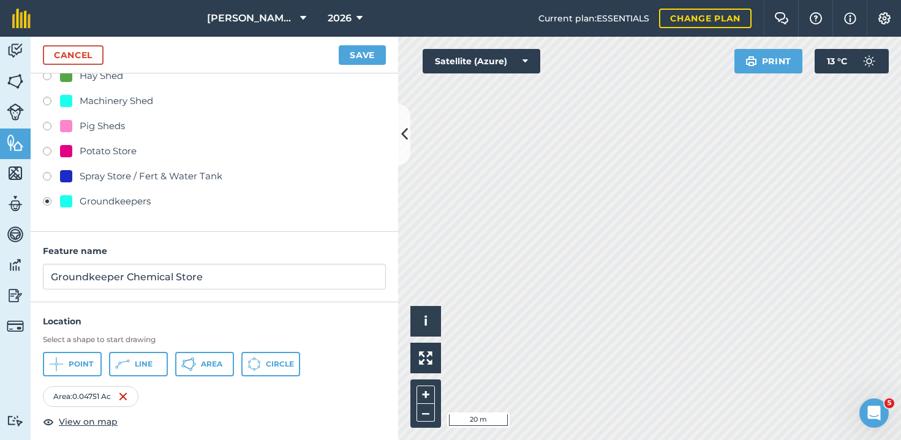
click at [353, 60] on button "Save" at bounding box center [362, 55] width 47 height 20
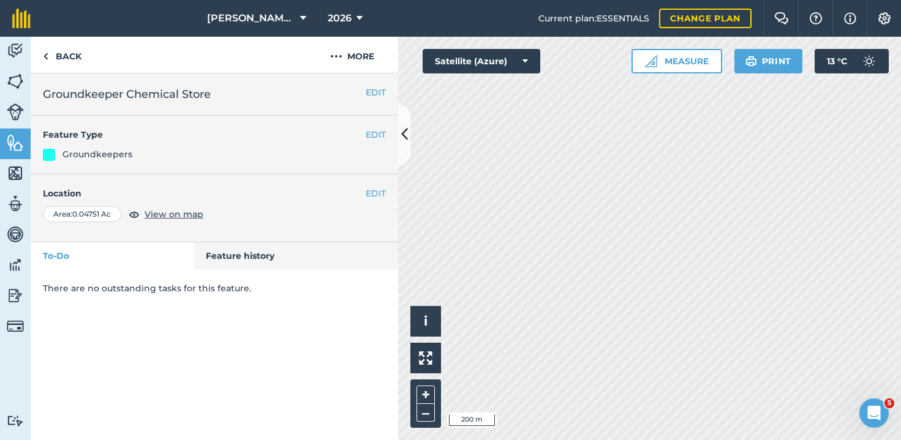
click at [604, 236] on div "Click to start drawing i © 2025 TomTom, Microsoft 200 m + – Satellite (Azure) M…" at bounding box center [649, 238] width 503 height 403
click at [56, 48] on link "Back" at bounding box center [62, 55] width 63 height 36
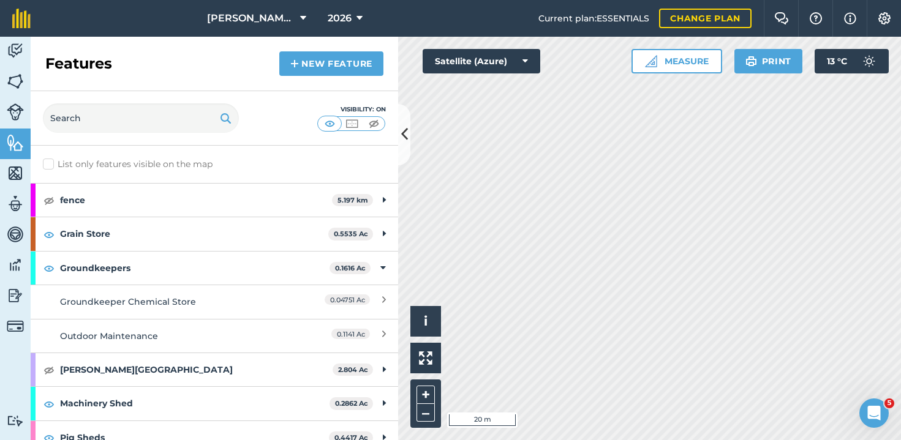
click at [309, 73] on link "New feature" at bounding box center [331, 63] width 104 height 24
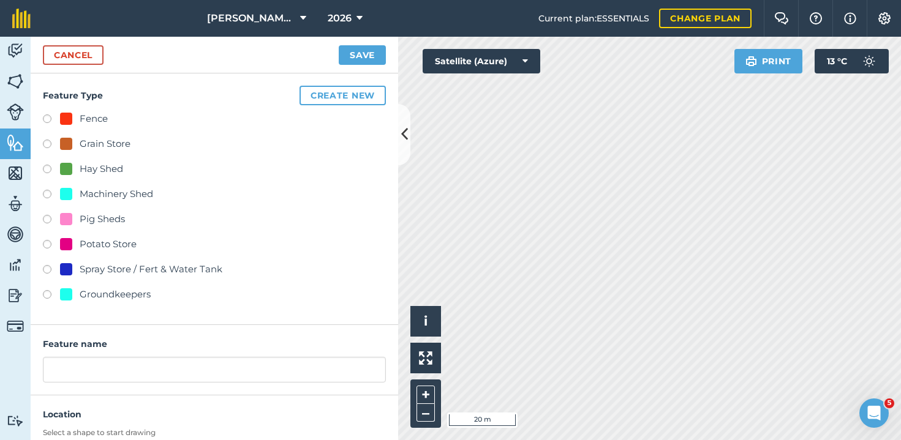
click at [45, 138] on div "Grain Store" at bounding box center [214, 146] width 343 height 18
click at [47, 146] on label at bounding box center [51, 146] width 17 height 12
radio input "true"
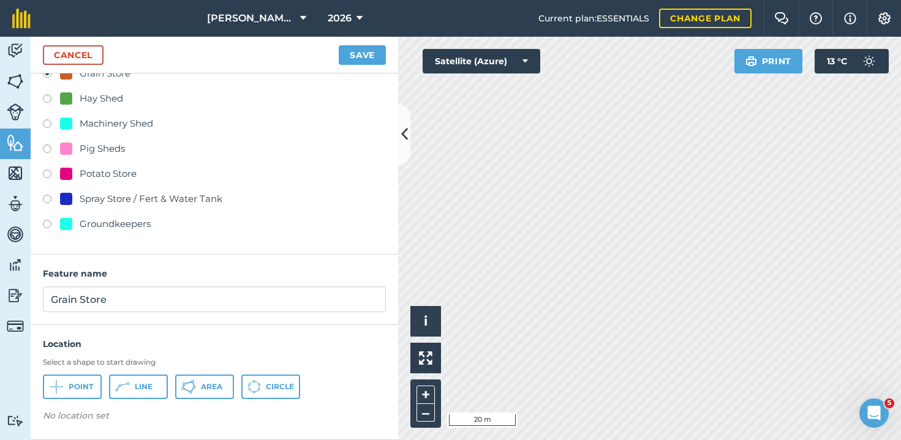
scroll to position [70, 0]
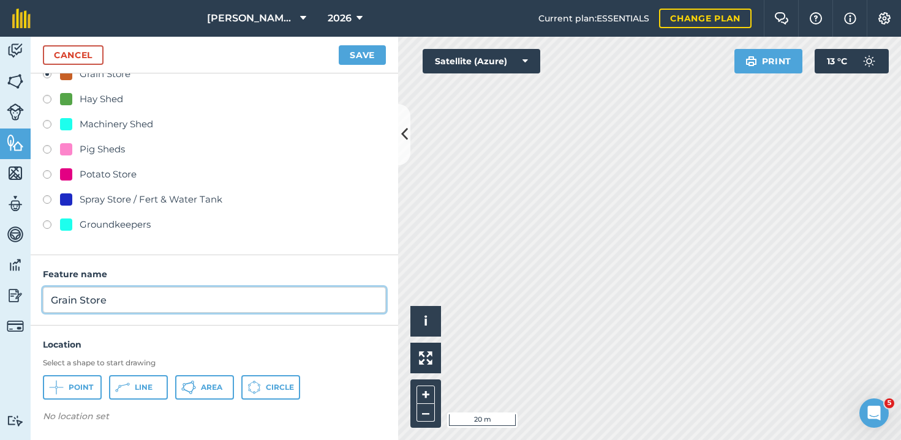
click at [48, 298] on input "Grain Store" at bounding box center [214, 300] width 343 height 26
click at [184, 291] on input "Wintringham Grain Store" at bounding box center [214, 300] width 343 height 26
click at [186, 302] on input "Wintringham Grain Store" at bounding box center [214, 300] width 343 height 26
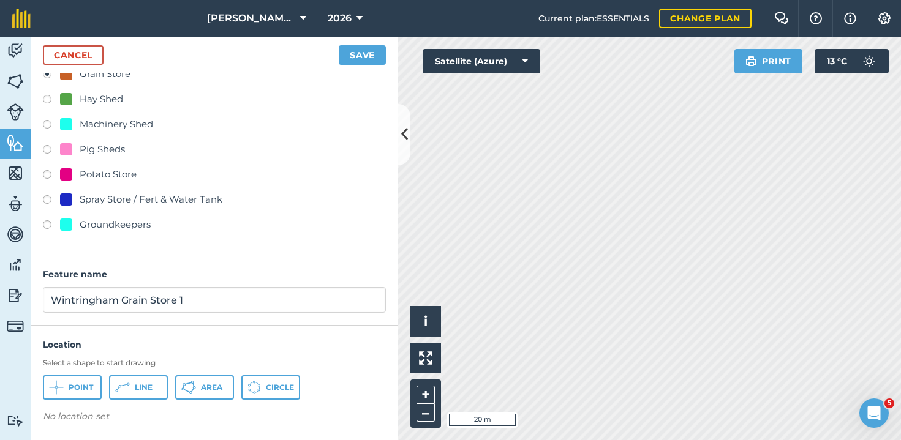
click at [194, 388] on icon at bounding box center [194, 387] width 3 height 3
click at [151, 383] on span "Line" at bounding box center [144, 388] width 18 height 10
click at [206, 389] on span "Area" at bounding box center [211, 388] width 21 height 10
click at [135, 384] on span "Line" at bounding box center [144, 388] width 18 height 10
click at [225, 384] on button "Area" at bounding box center [204, 387] width 59 height 24
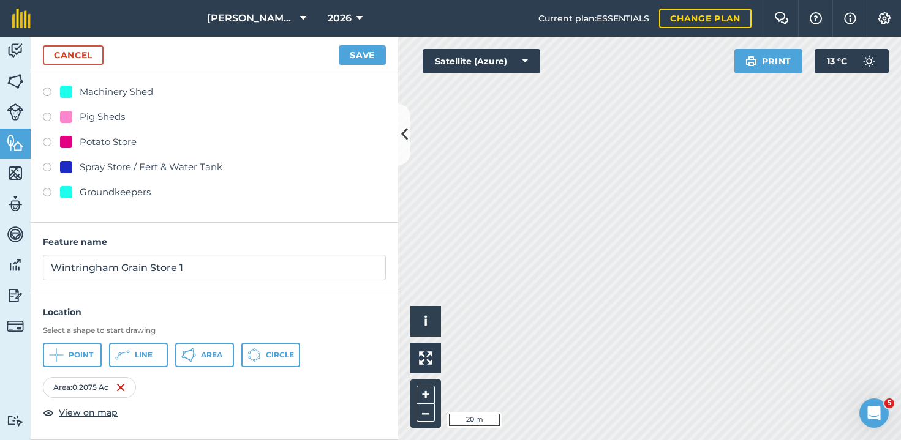
scroll to position [102, 0]
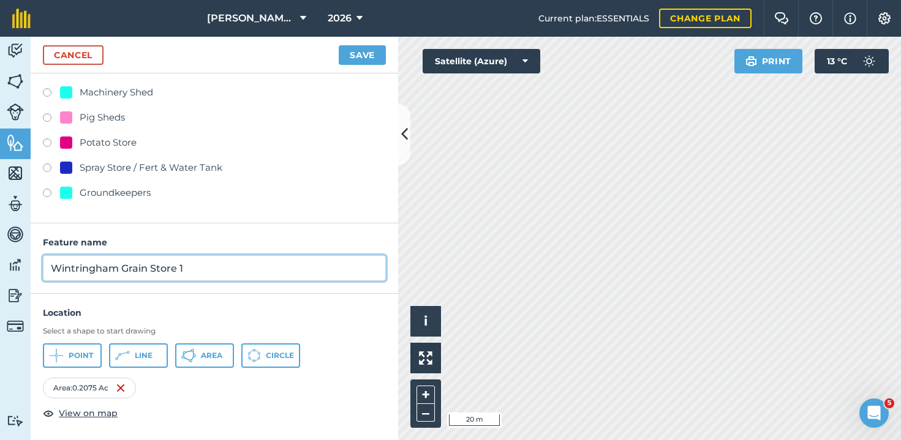
drag, startPoint x: 121, startPoint y: 268, endPoint x: 78, endPoint y: 263, distance: 43.1
click at [78, 263] on input "Wintringham Grain Store 1" at bounding box center [214, 268] width 343 height 26
drag, startPoint x: 107, startPoint y: 265, endPoint x: 79, endPoint y: 261, distance: 28.5
click at [79, 261] on input "[PERSON_NAME] Grain Store 1" at bounding box center [214, 268] width 343 height 26
click at [125, 268] on input "[PERSON_NAME] Store 1" at bounding box center [214, 268] width 343 height 26
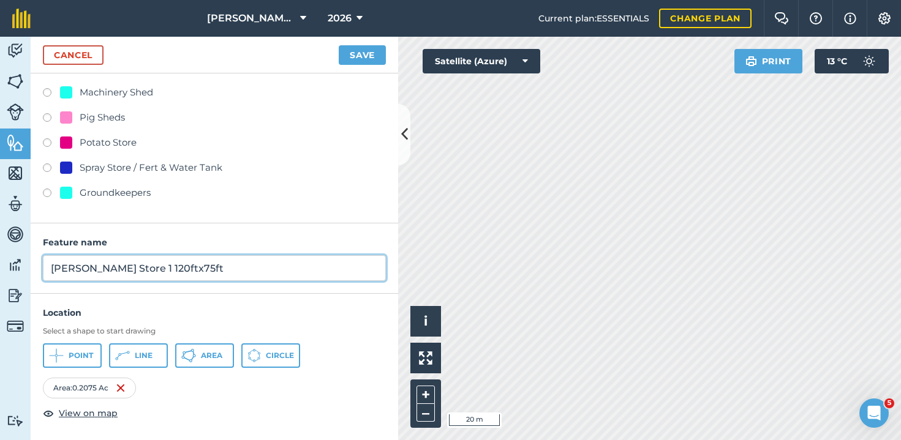
click at [78, 266] on input "[PERSON_NAME] Store 1 120ftx75ft" at bounding box center [214, 268] width 343 height 26
click at [141, 267] on input "[PERSON_NAME] Grain Store 1 120ftx75ft" at bounding box center [214, 268] width 343 height 26
type input "[PERSON_NAME] Grain Store 120ftx75ft"
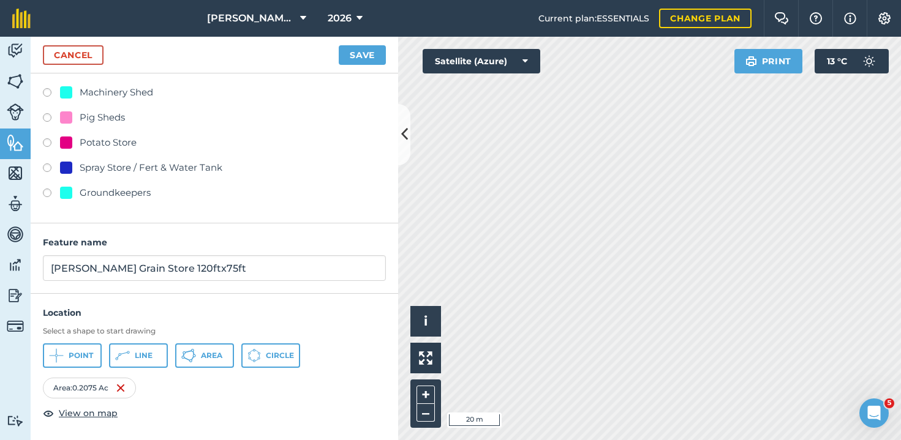
click at [356, 50] on button "Save" at bounding box center [362, 55] width 47 height 20
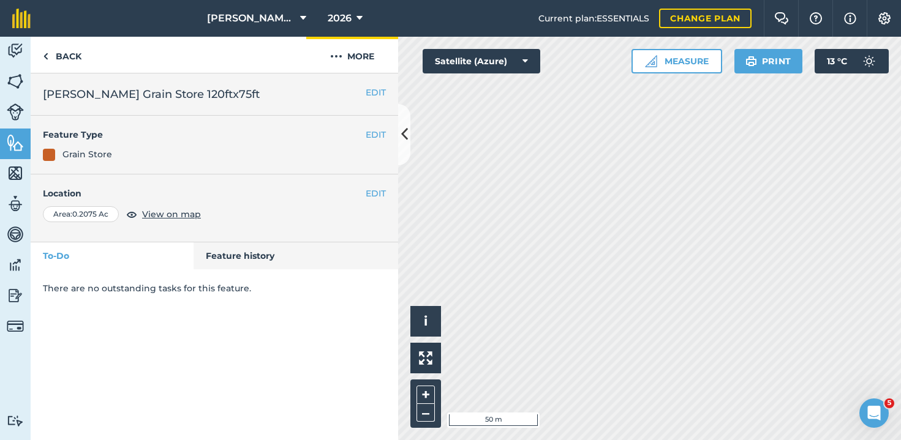
click at [355, 60] on button "More" at bounding box center [352, 55] width 92 height 36
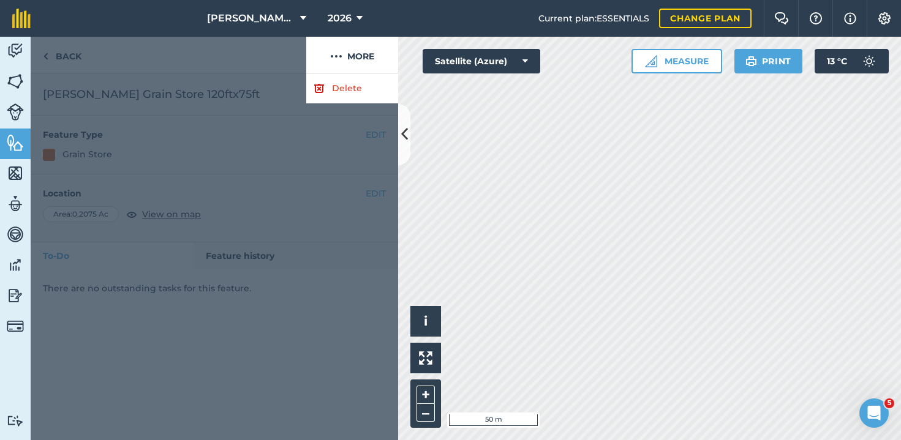
click at [342, 75] on link "Delete" at bounding box center [352, 88] width 92 height 30
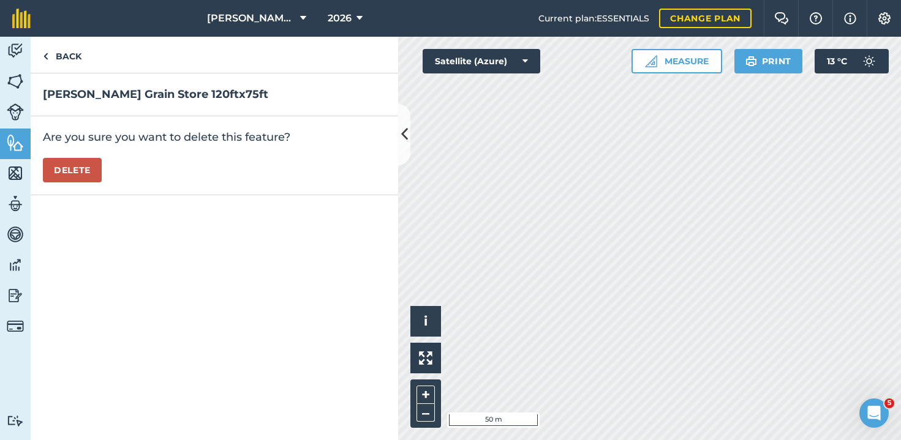
click at [68, 168] on button "Delete" at bounding box center [72, 170] width 59 height 24
